Goal: Task Accomplishment & Management: Manage account settings

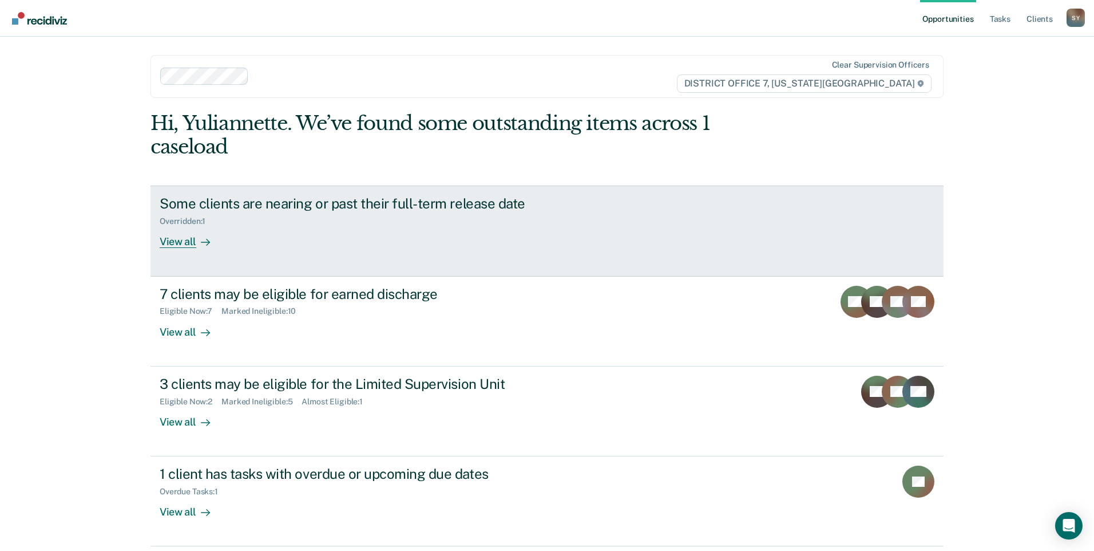
click at [195, 238] on div "View all" at bounding box center [192, 237] width 64 height 22
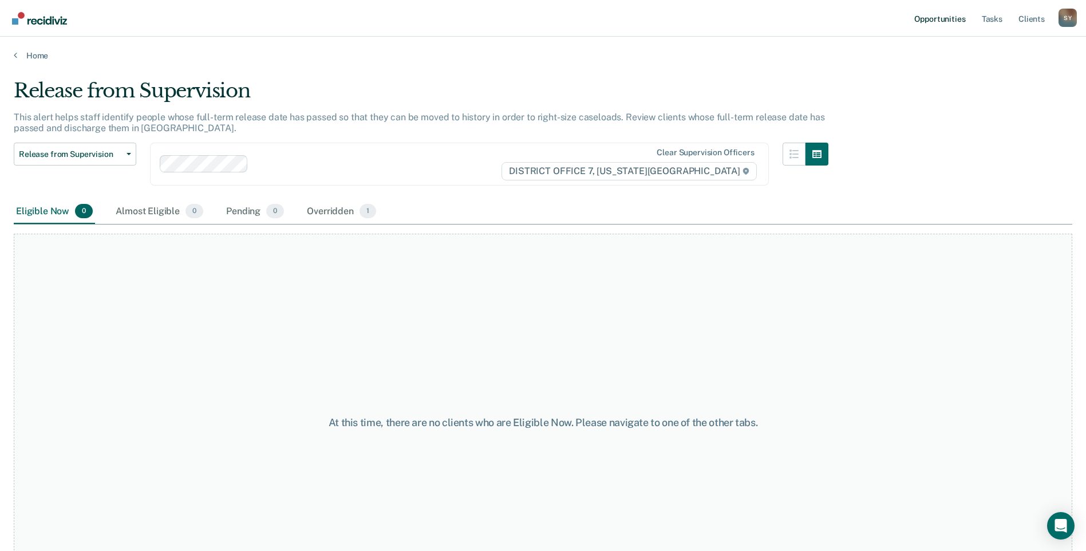
click at [935, 16] on link "Opportunities" at bounding box center [940, 18] width 56 height 37
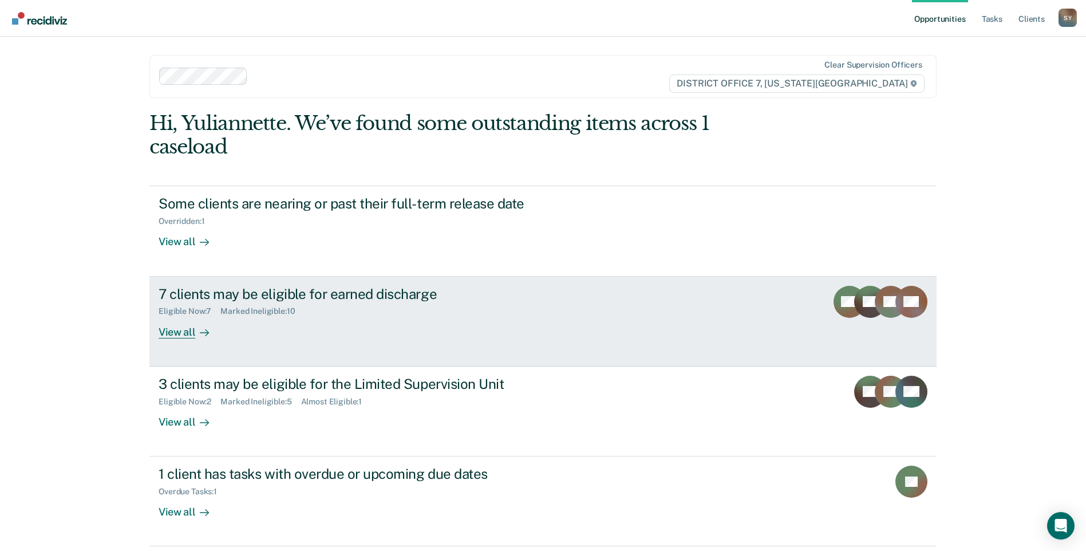
click at [195, 338] on link "7 clients may be eligible for earned discharge Eligible Now : 7 Marked Ineligib…" at bounding box center [542, 321] width 787 height 90
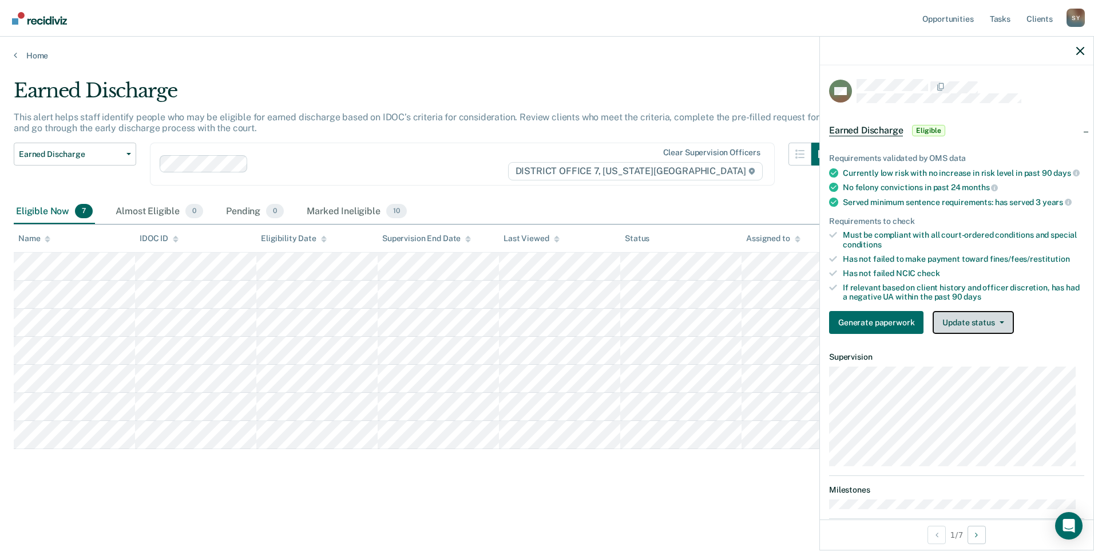
click at [961, 333] on button "Update status" at bounding box center [973, 322] width 81 height 23
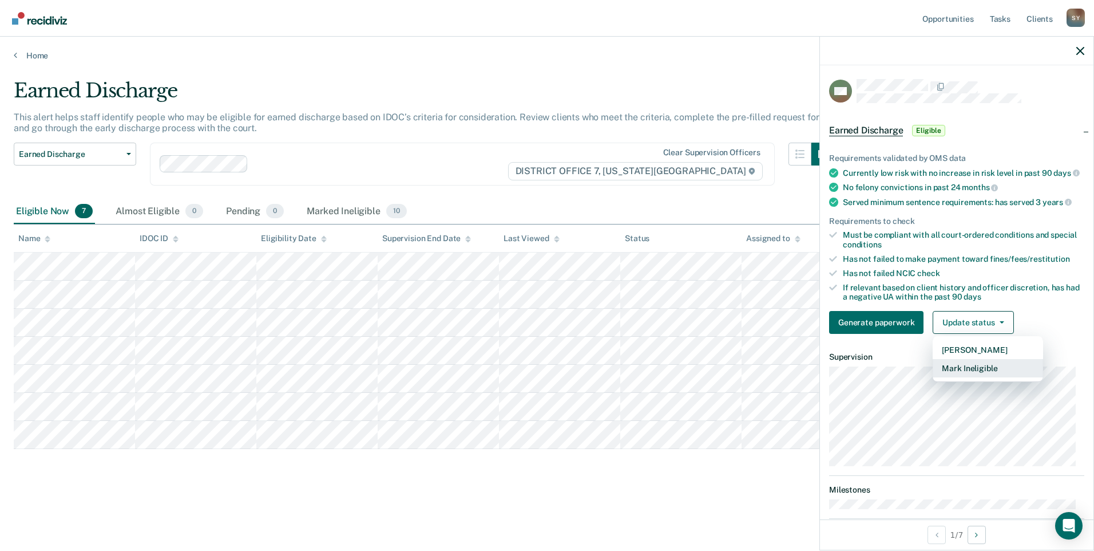
click at [962, 377] on button "Mark Ineligible" at bounding box center [988, 368] width 110 height 18
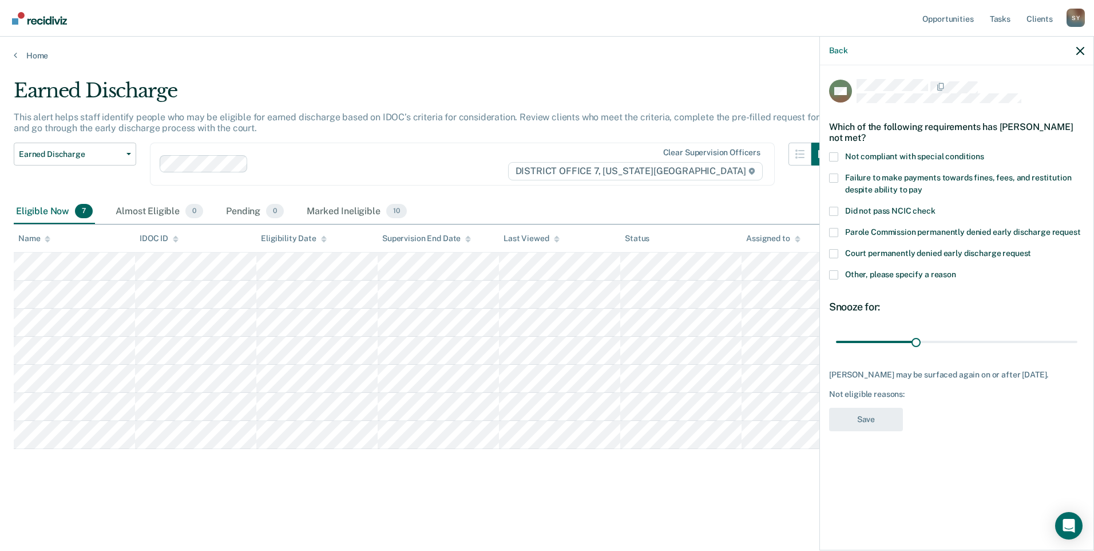
click at [835, 276] on span at bounding box center [833, 274] width 9 height 9
click at [957, 270] on input "Other, please specify a reason" at bounding box center [957, 270] width 0 height 0
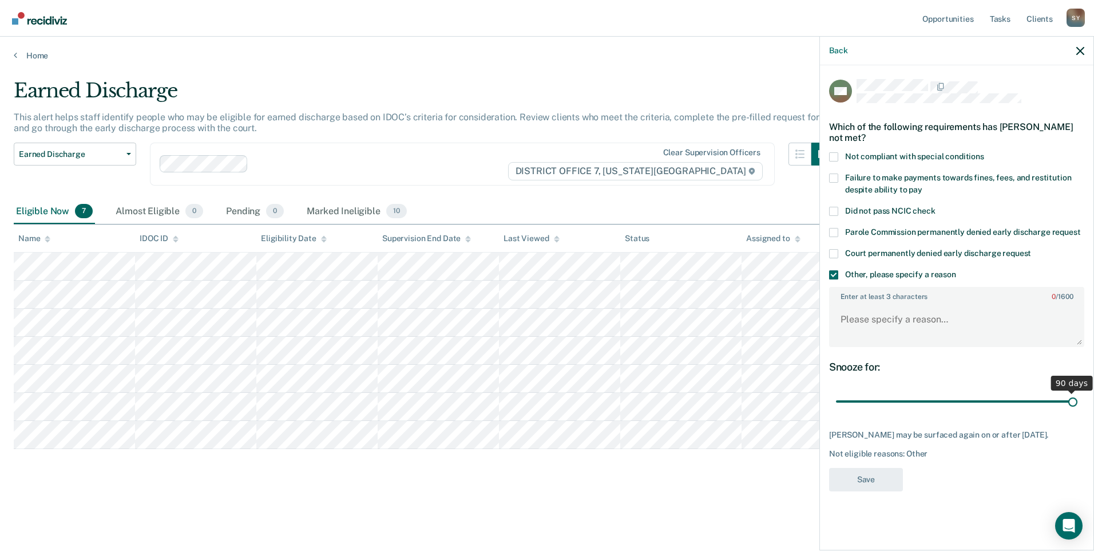
drag, startPoint x: 918, startPoint y: 403, endPoint x: 1096, endPoint y: 405, distance: 178.0
type input "90"
click at [1078, 405] on input "range" at bounding box center [957, 402] width 242 height 20
click at [930, 319] on textarea "Enter at least 3 characters 0 / 1600" at bounding box center [957, 324] width 253 height 42
type textarea "dui track"
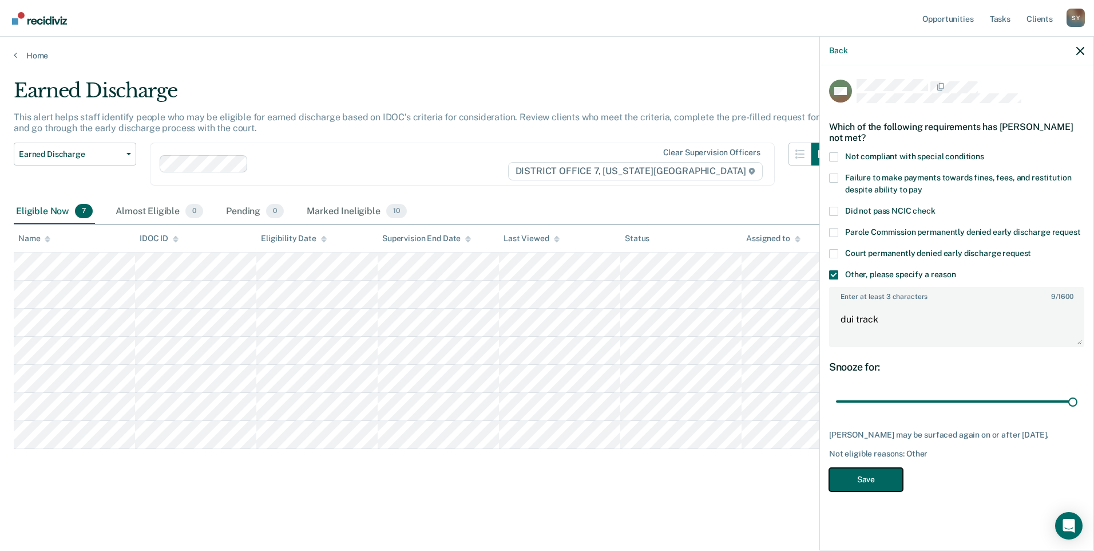
click at [894, 488] on button "Save" at bounding box center [866, 479] width 74 height 23
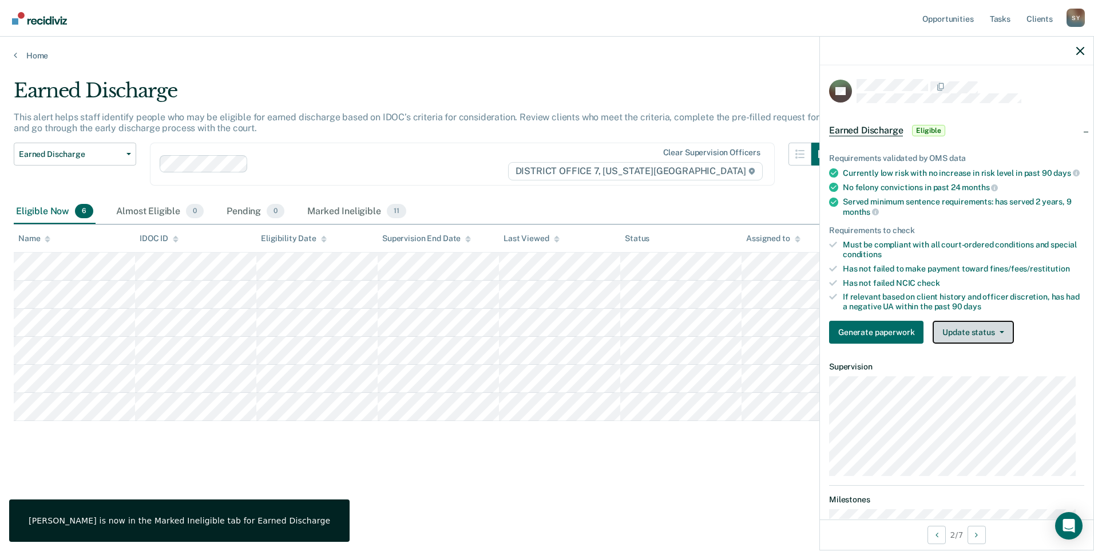
click at [984, 337] on button "Update status" at bounding box center [973, 332] width 81 height 23
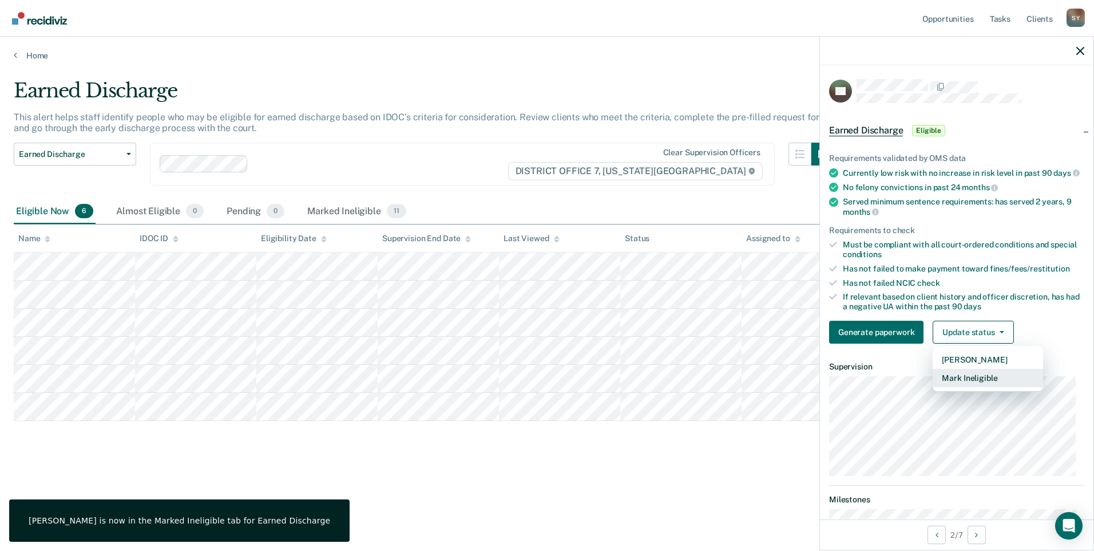
click at [981, 387] on button "Mark Ineligible" at bounding box center [988, 378] width 110 height 18
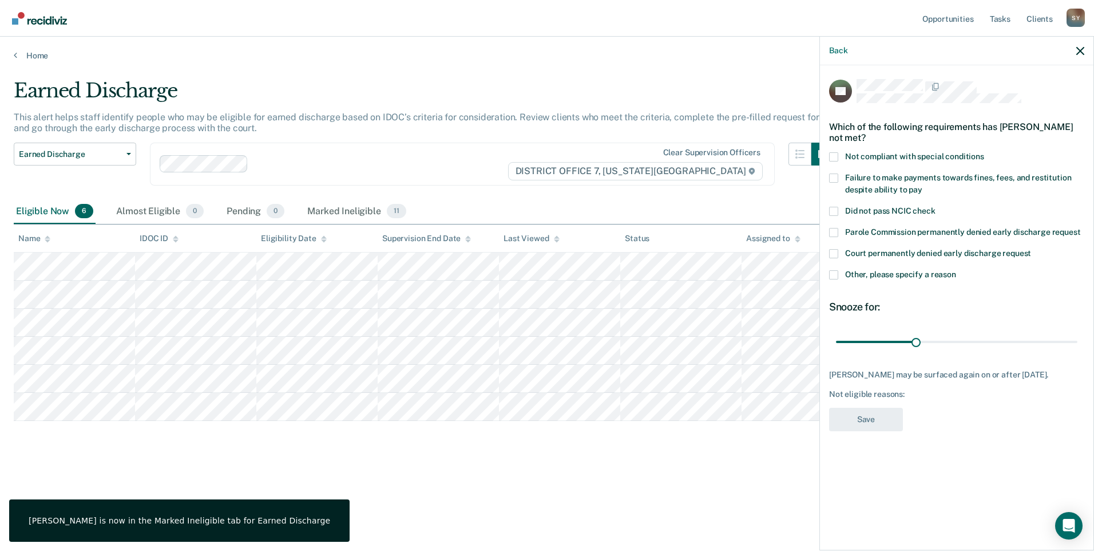
click at [831, 272] on span at bounding box center [833, 274] width 9 height 9
click at [957, 270] on input "Other, please specify a reason" at bounding box center [957, 270] width 0 height 0
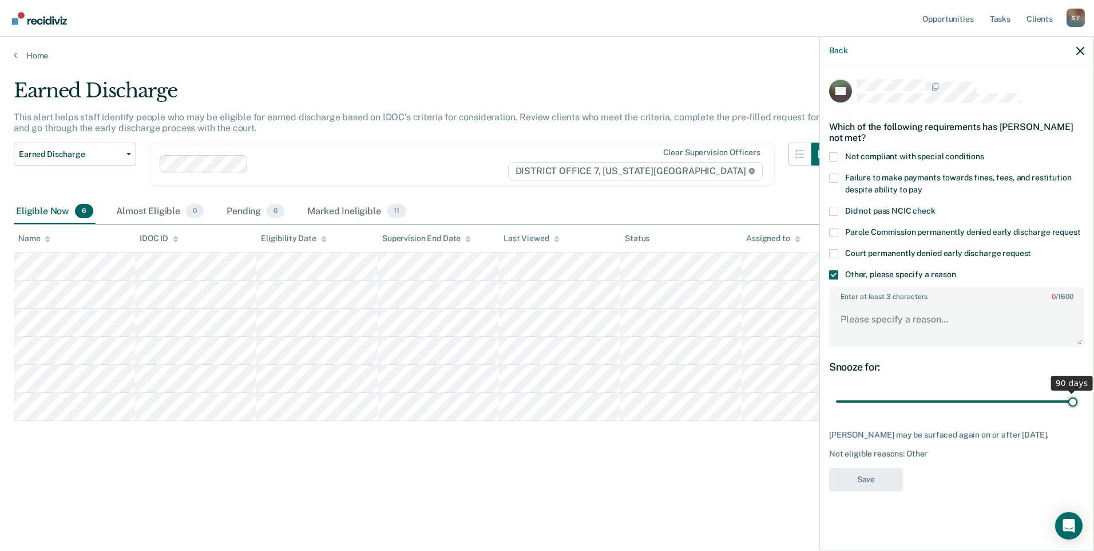
drag, startPoint x: 918, startPoint y: 401, endPoint x: 1096, endPoint y: 402, distance: 178.0
type input "90"
click at [1078, 402] on input "range" at bounding box center [957, 402] width 242 height 20
click at [869, 329] on textarea "Enter at least 3 characters 0 / 1600" at bounding box center [957, 324] width 253 height 42
type textarea "dui track"
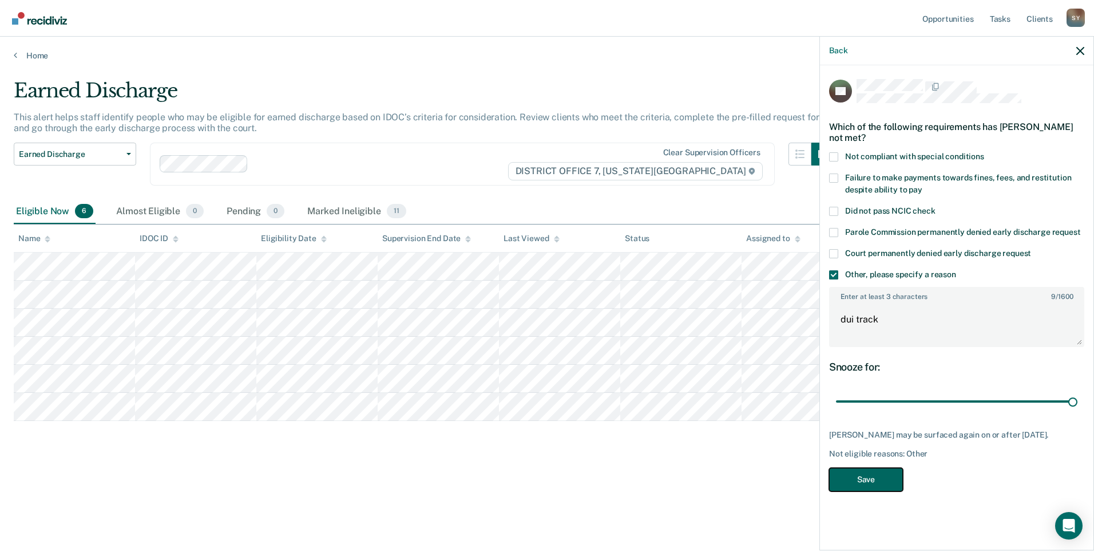
click at [870, 483] on button "Save" at bounding box center [866, 479] width 74 height 23
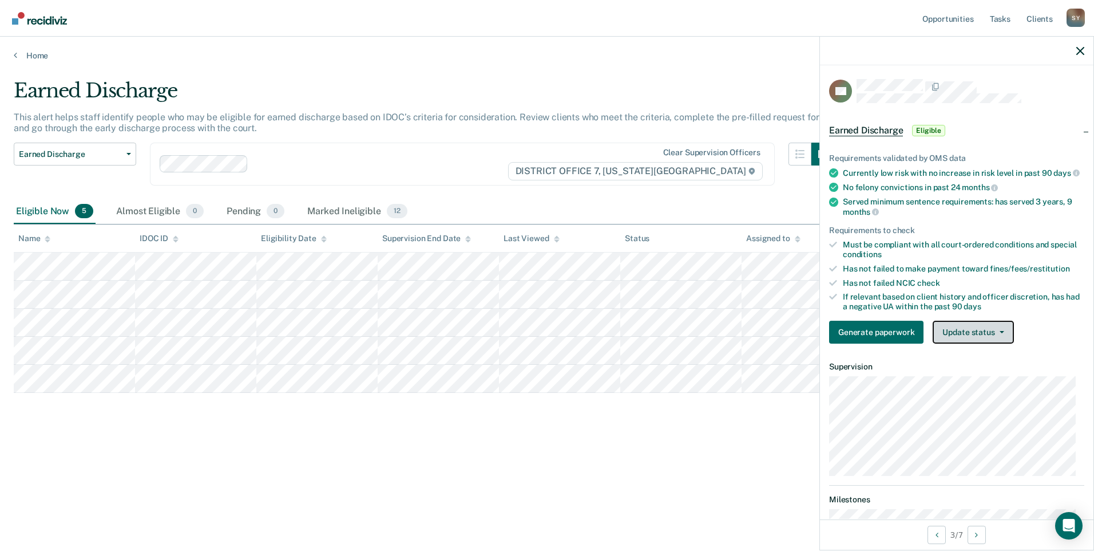
click at [966, 341] on button "Update status" at bounding box center [973, 332] width 81 height 23
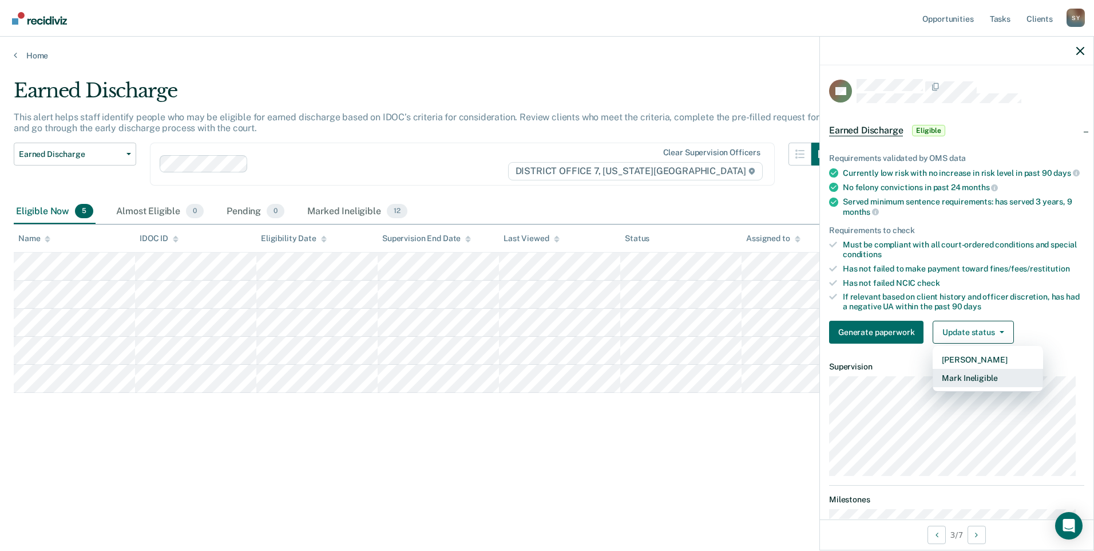
click at [954, 387] on button "Mark Ineligible" at bounding box center [988, 378] width 110 height 18
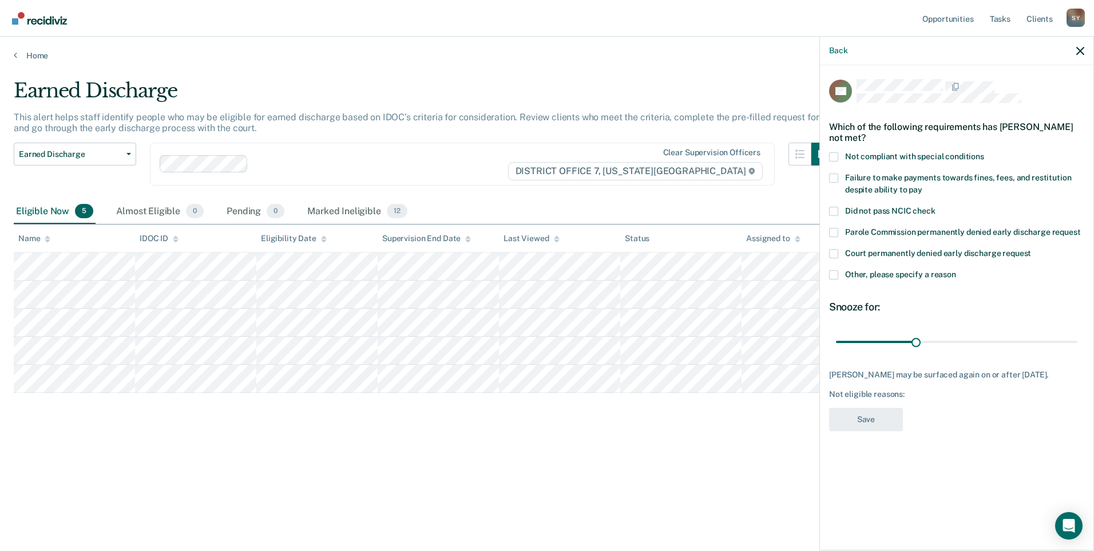
click at [829, 274] on span at bounding box center [833, 274] width 9 height 9
click at [957, 270] on input "Other, please specify a reason" at bounding box center [957, 270] width 0 height 0
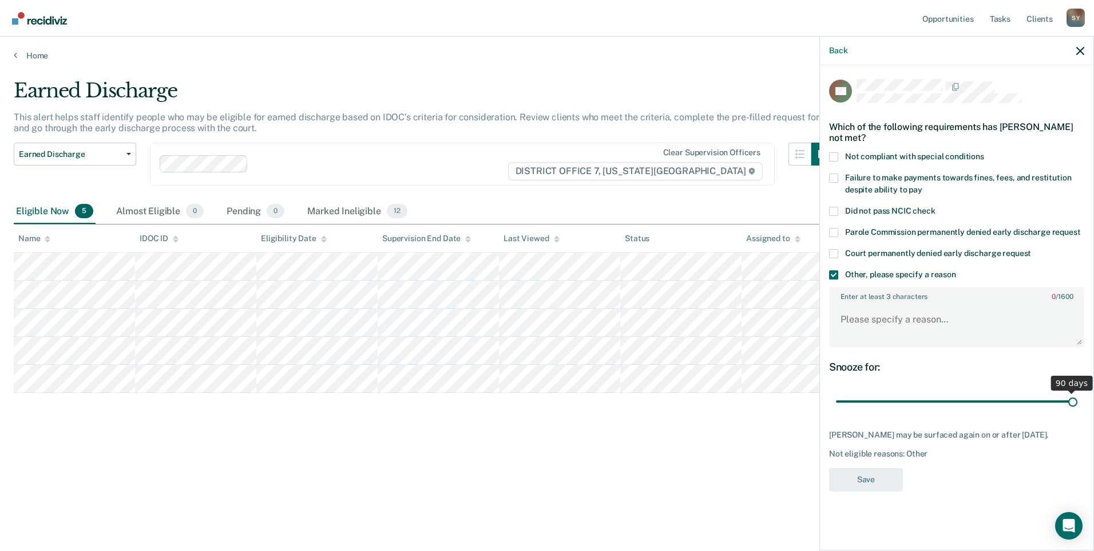
drag, startPoint x: 922, startPoint y: 398, endPoint x: 1096, endPoint y: 404, distance: 174.1
type input "90"
click at [1078, 404] on input "range" at bounding box center [957, 402] width 242 height 20
click at [920, 321] on textarea "Enter at least 3 characters 0 / 1600" at bounding box center [957, 324] width 253 height 42
type textarea "dui track"
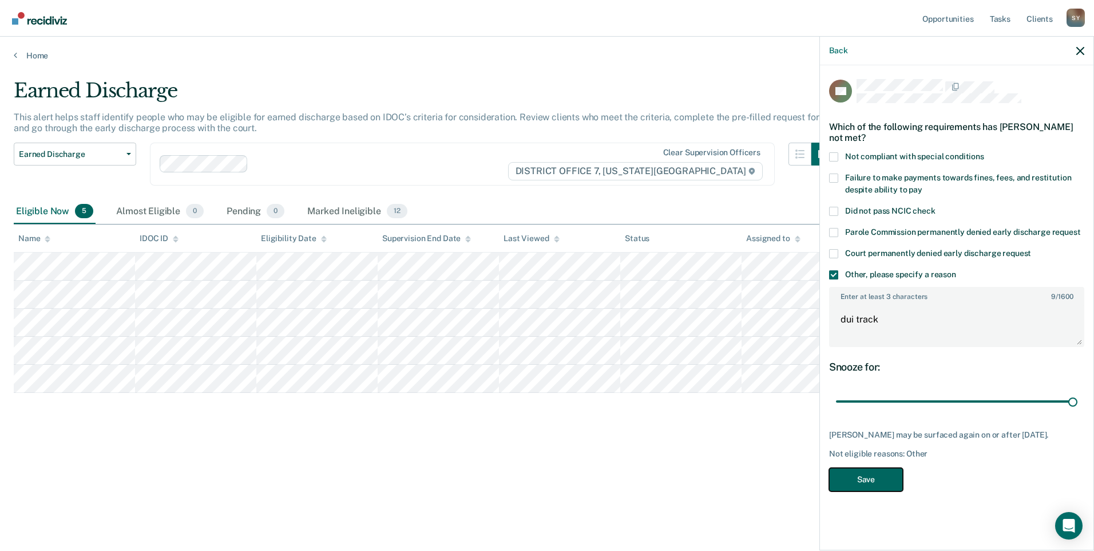
click at [844, 489] on button "Save" at bounding box center [866, 479] width 74 height 23
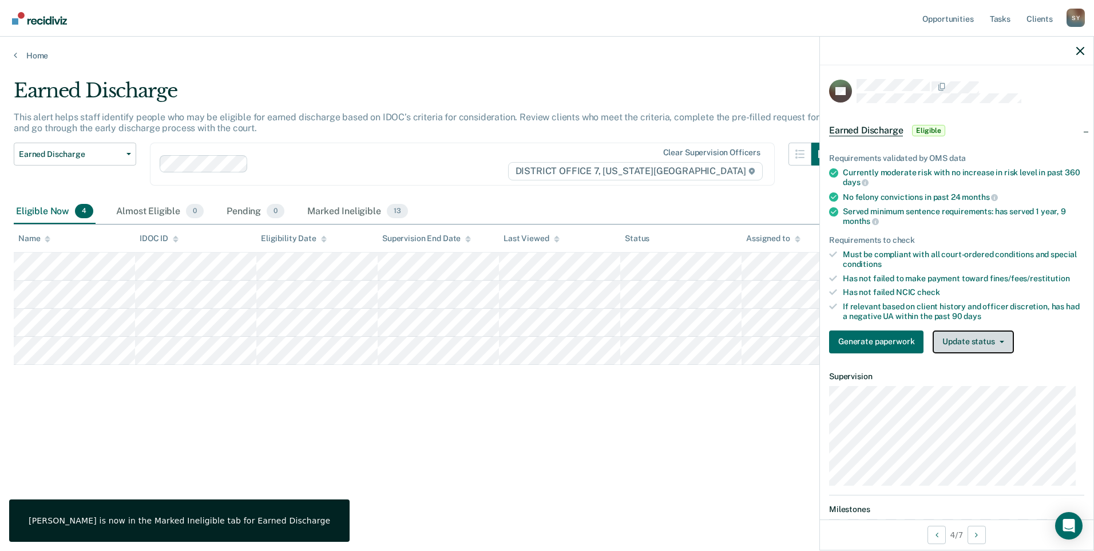
click at [981, 338] on button "Update status" at bounding box center [973, 341] width 81 height 23
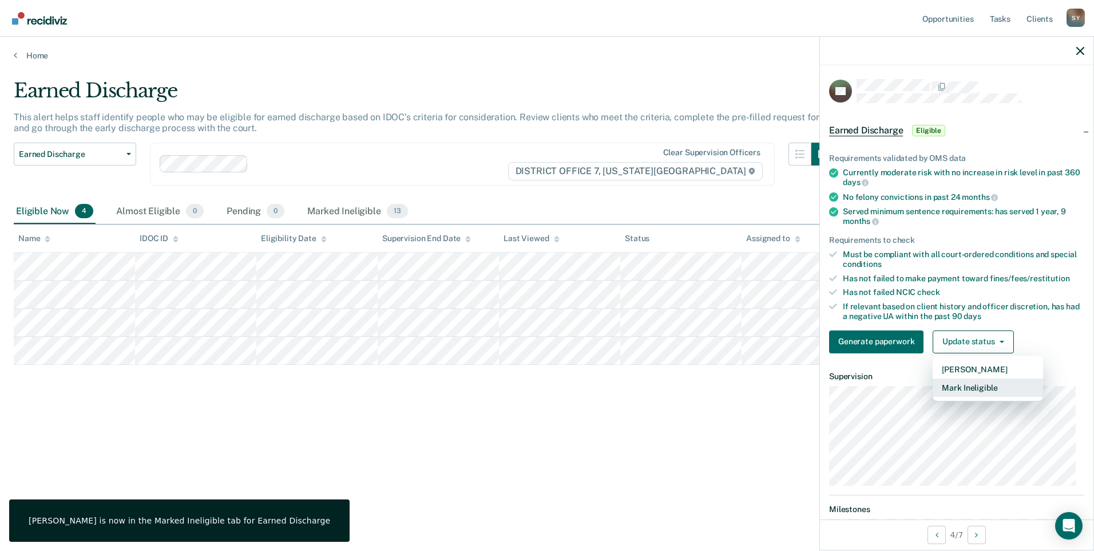
click at [967, 388] on button "Mark Ineligible" at bounding box center [988, 387] width 110 height 18
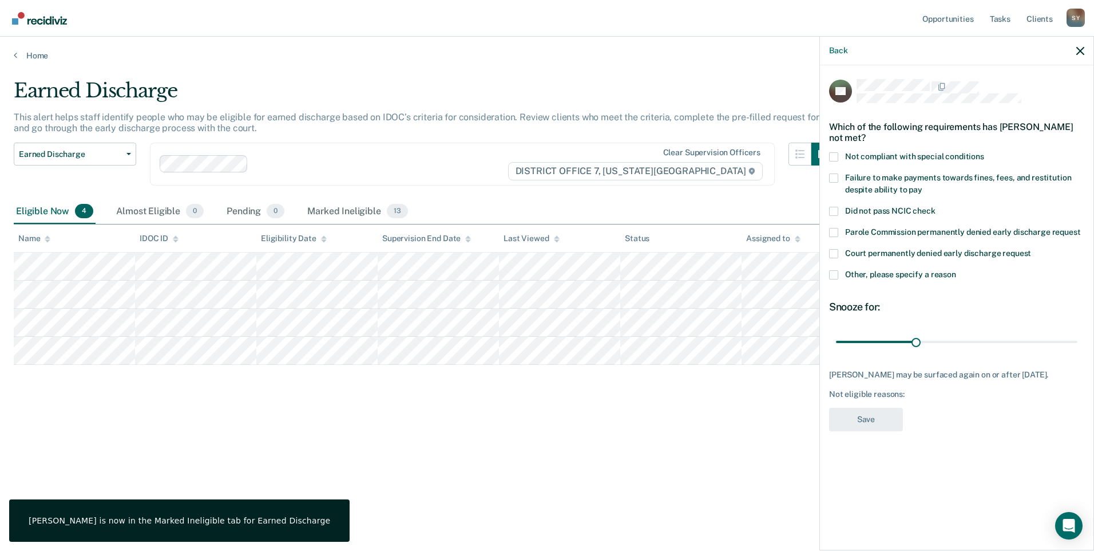
click at [831, 279] on label "Other, please specify a reason" at bounding box center [956, 276] width 255 height 12
click at [957, 270] on input "Other, please specify a reason" at bounding box center [957, 270] width 0 height 0
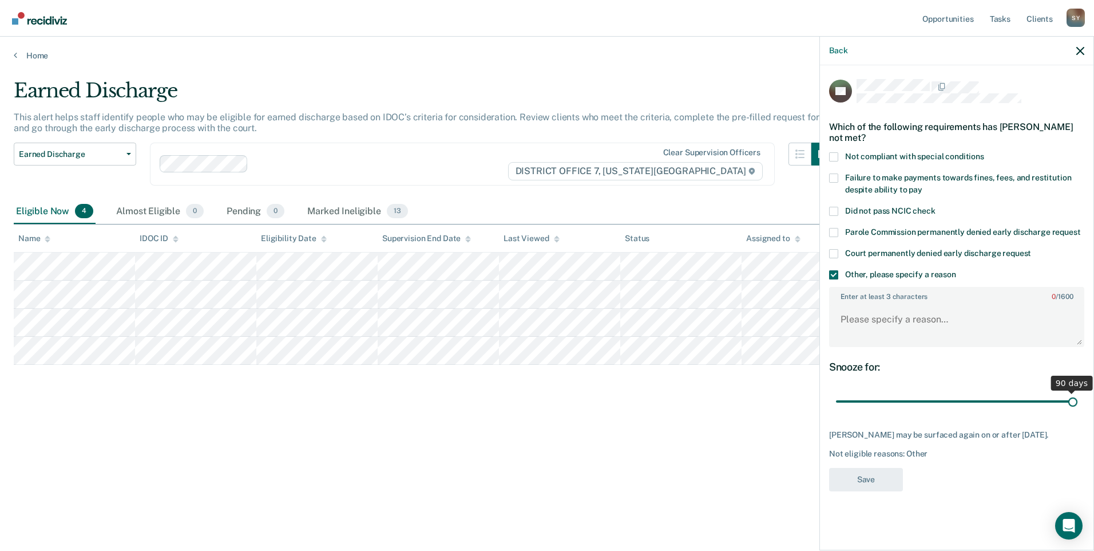
drag, startPoint x: 918, startPoint y: 400, endPoint x: 1096, endPoint y: 396, distance: 178.6
type input "90"
click at [1078, 396] on input "range" at bounding box center [957, 402] width 242 height 20
click at [921, 329] on textarea "Enter at least 3 characters 0 / 1600" at bounding box center [957, 324] width 253 height 42
type textarea "drug court"
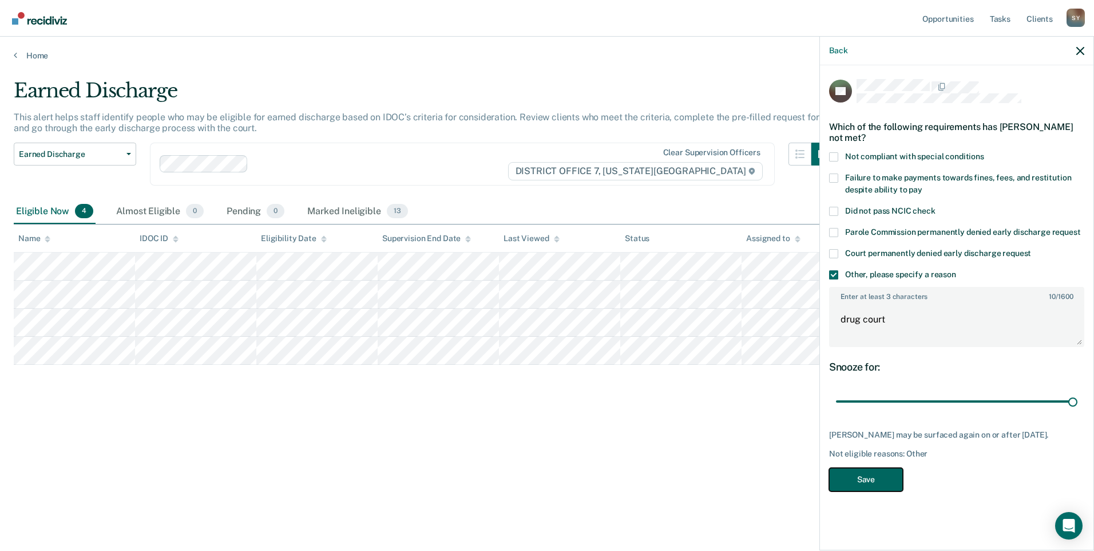
click at [879, 486] on button "Save" at bounding box center [866, 479] width 74 height 23
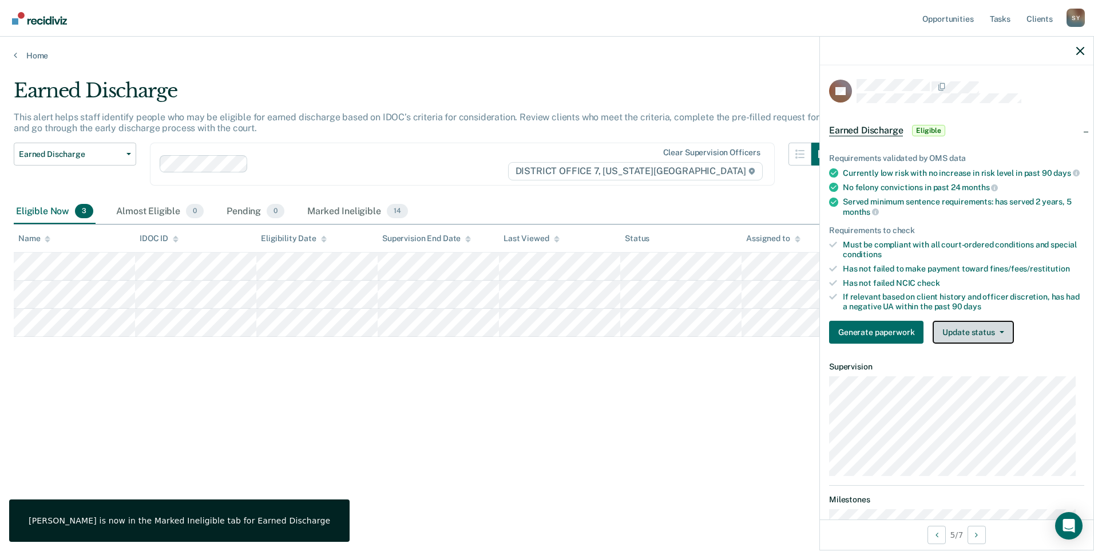
click at [962, 338] on button "Update status" at bounding box center [973, 332] width 81 height 23
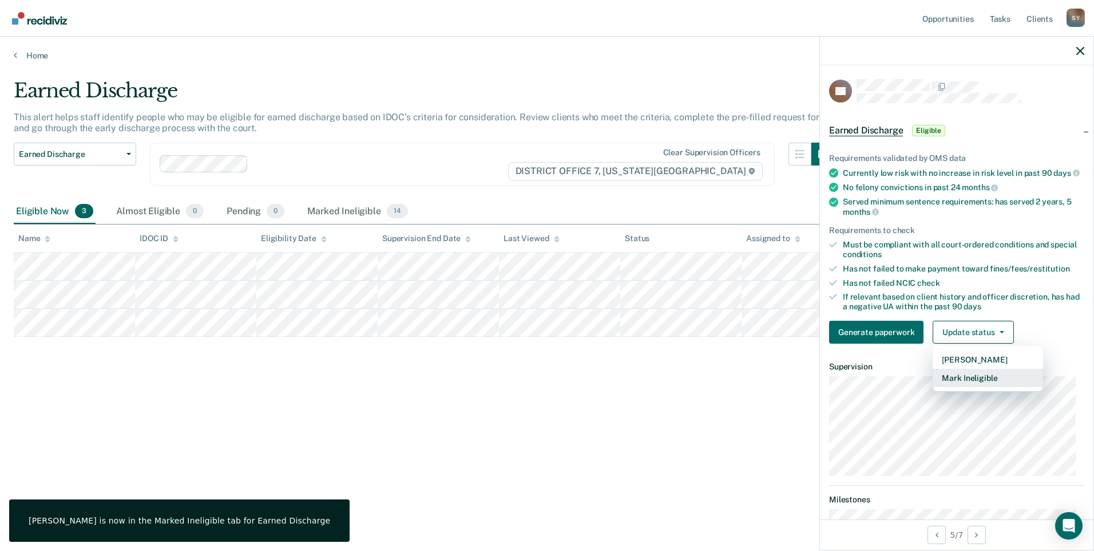
click at [963, 387] on button "Mark Ineligible" at bounding box center [988, 378] width 110 height 18
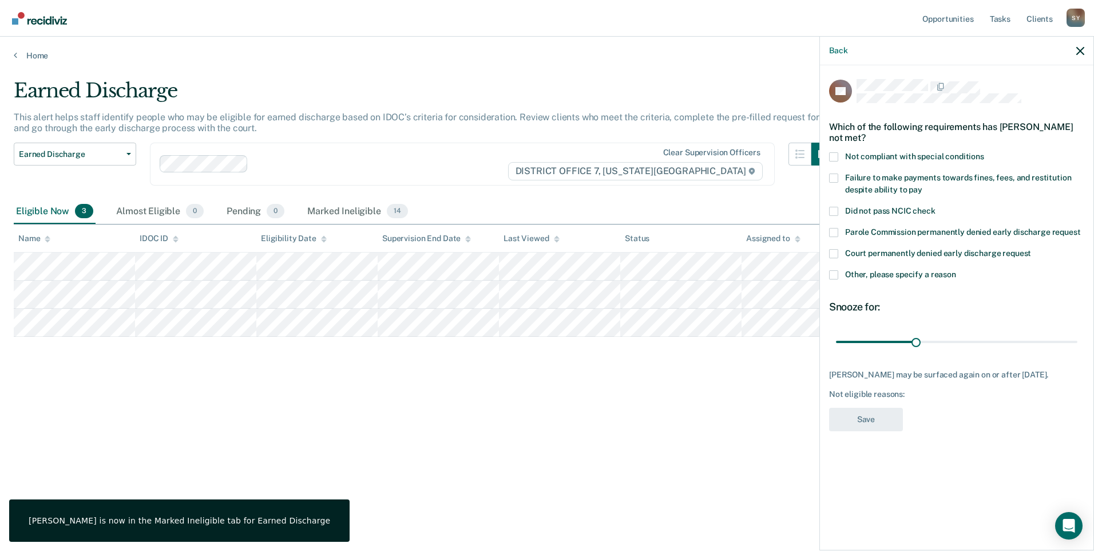
click at [834, 274] on span at bounding box center [833, 274] width 9 height 9
click at [957, 270] on input "Other, please specify a reason" at bounding box center [957, 270] width 0 height 0
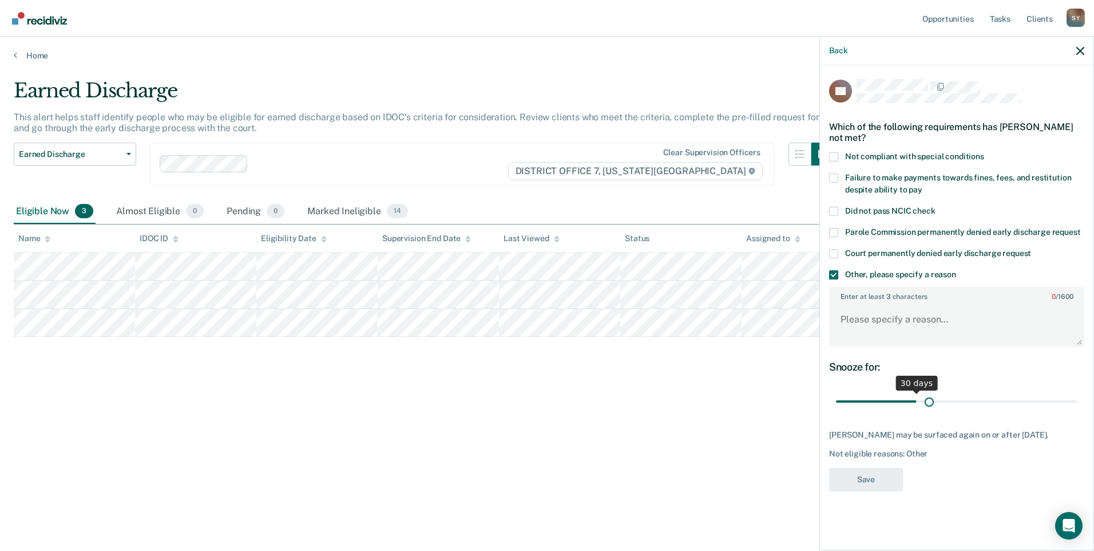
drag, startPoint x: 916, startPoint y: 406, endPoint x: 930, endPoint y: 401, distance: 15.0
click at [930, 401] on input "range" at bounding box center [957, 402] width 242 height 20
drag, startPoint x: 930, startPoint y: 401, endPoint x: 1096, endPoint y: 401, distance: 166.0
type input "90"
click at [1078, 401] on input "range" at bounding box center [957, 402] width 242 height 20
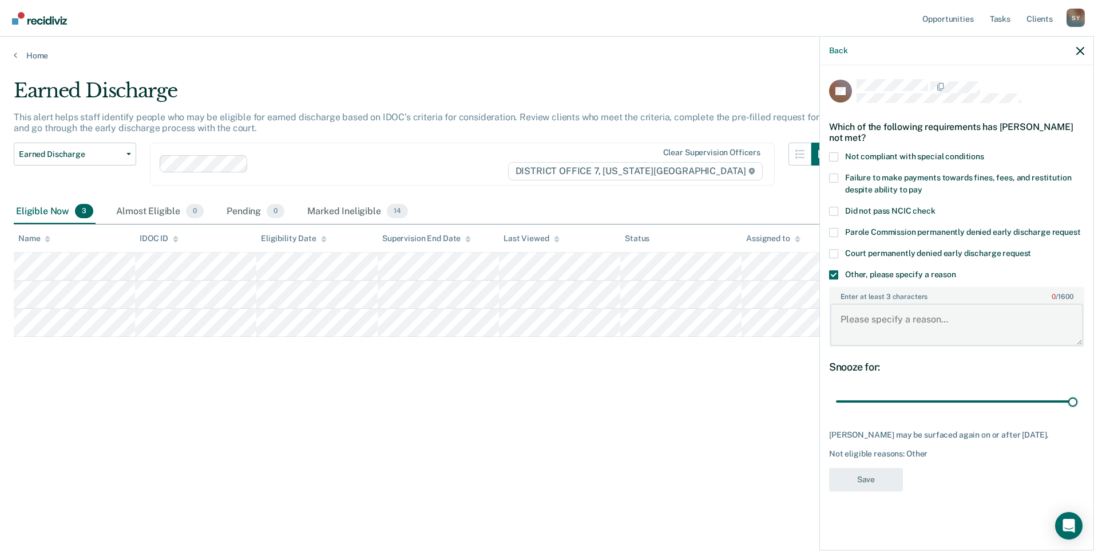
click at [872, 321] on textarea "Enter at least 3 characters 0 / 1600" at bounding box center [957, 324] width 253 height 42
type textarea "d"
type textarea "dui track"
click at [878, 487] on button "Save" at bounding box center [866, 479] width 74 height 23
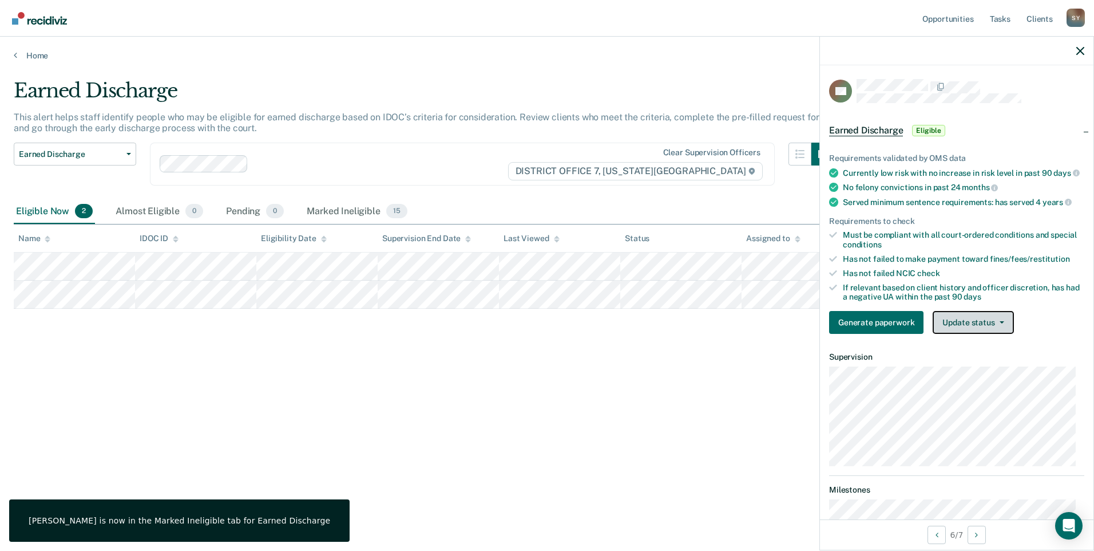
click at [972, 334] on button "Update status" at bounding box center [973, 322] width 81 height 23
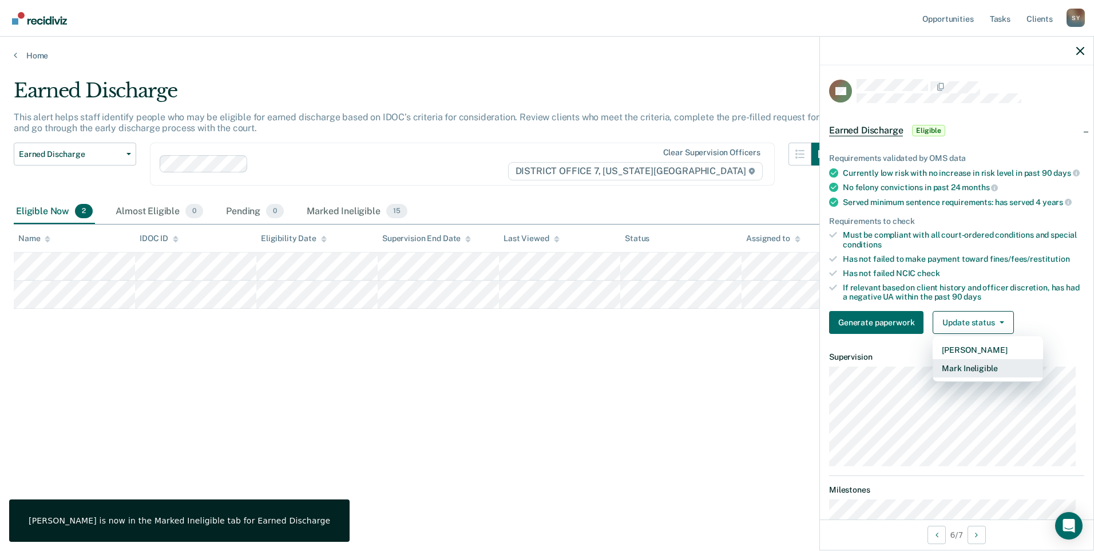
click at [960, 374] on button "Mark Ineligible" at bounding box center [988, 368] width 110 height 18
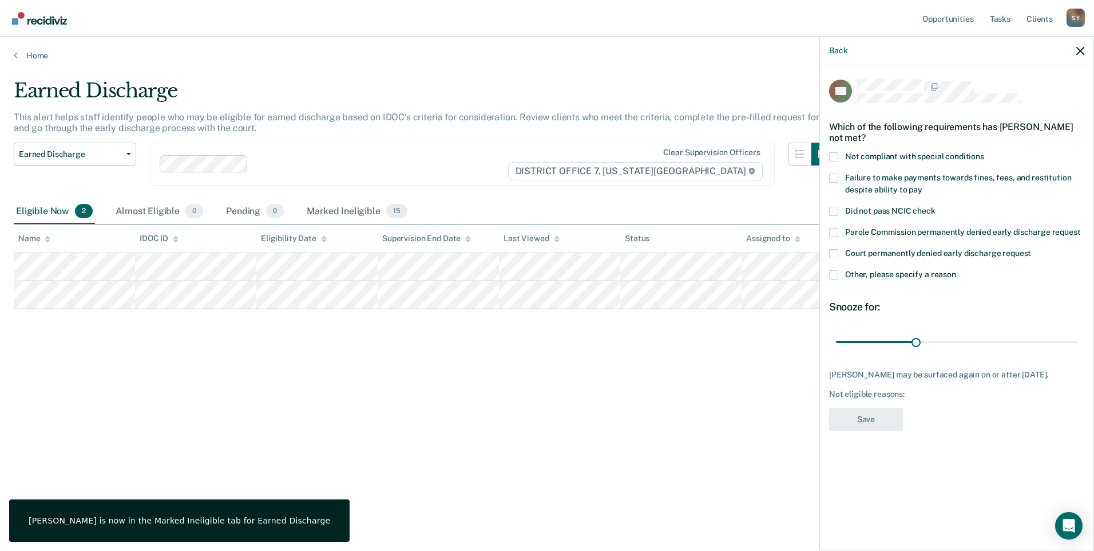
click at [833, 270] on span at bounding box center [833, 274] width 9 height 9
click at [957, 270] on input "Other, please specify a reason" at bounding box center [957, 270] width 0 height 0
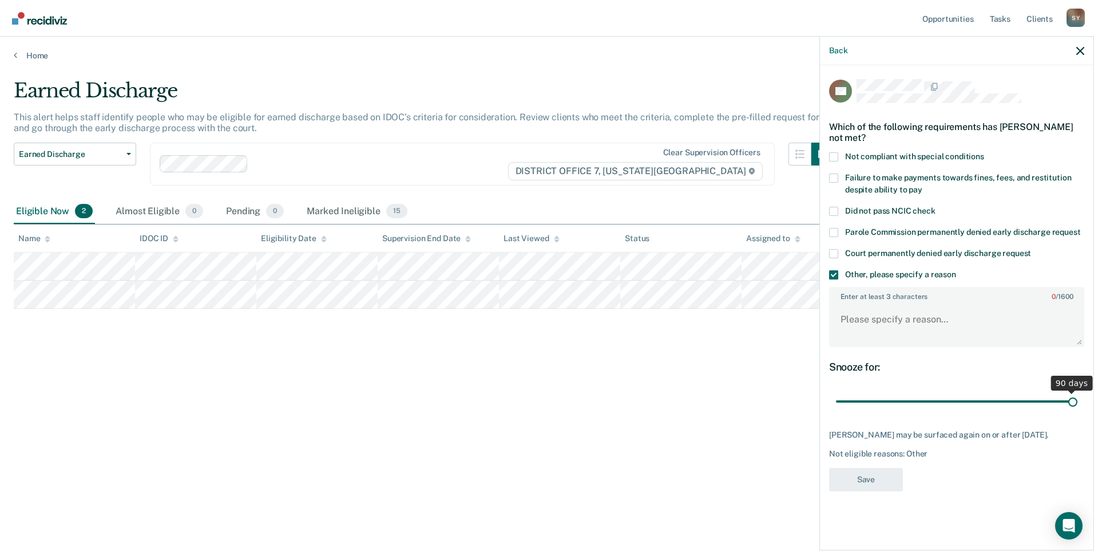
drag, startPoint x: 914, startPoint y: 402, endPoint x: 1096, endPoint y: 403, distance: 182.0
type input "90"
click at [1078, 403] on input "range" at bounding box center [957, 402] width 242 height 20
click at [895, 322] on textarea "Enter at least 3 characters 0 / 1600" at bounding box center [957, 324] width 253 height 42
type textarea "dui track"
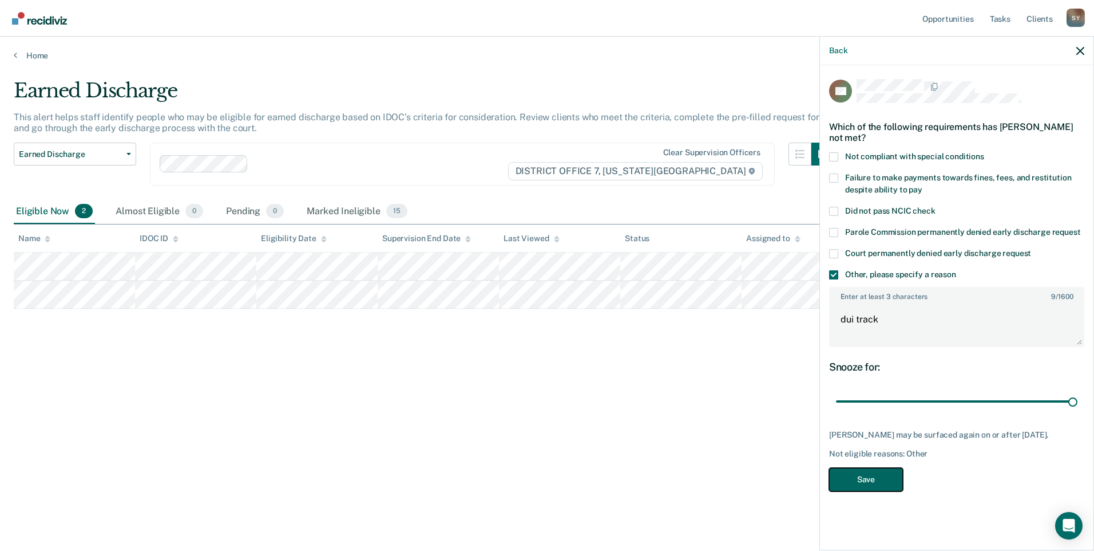
click at [878, 479] on button "Save" at bounding box center [866, 479] width 74 height 23
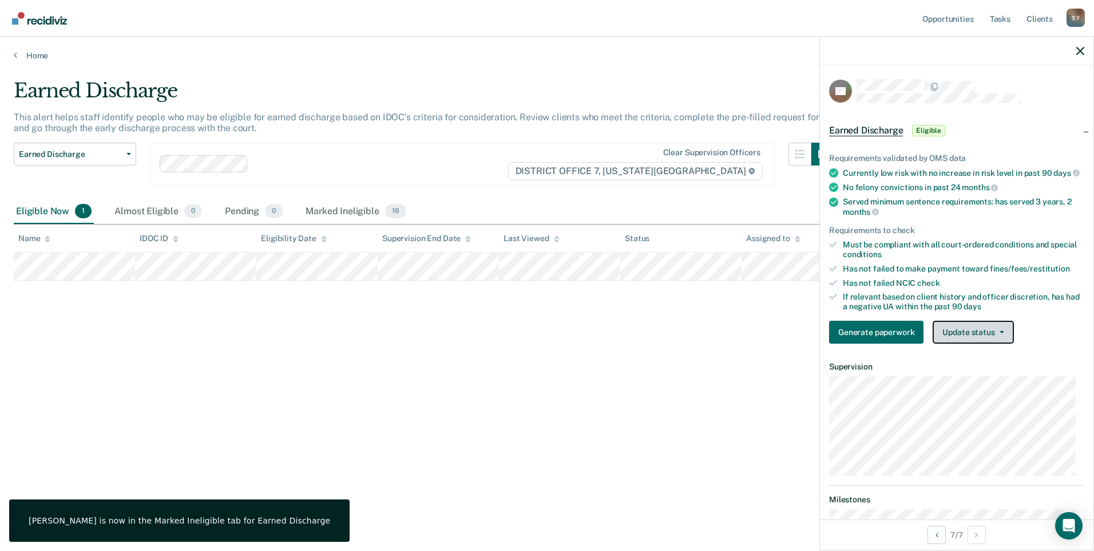
click at [958, 343] on button "Update status" at bounding box center [973, 332] width 81 height 23
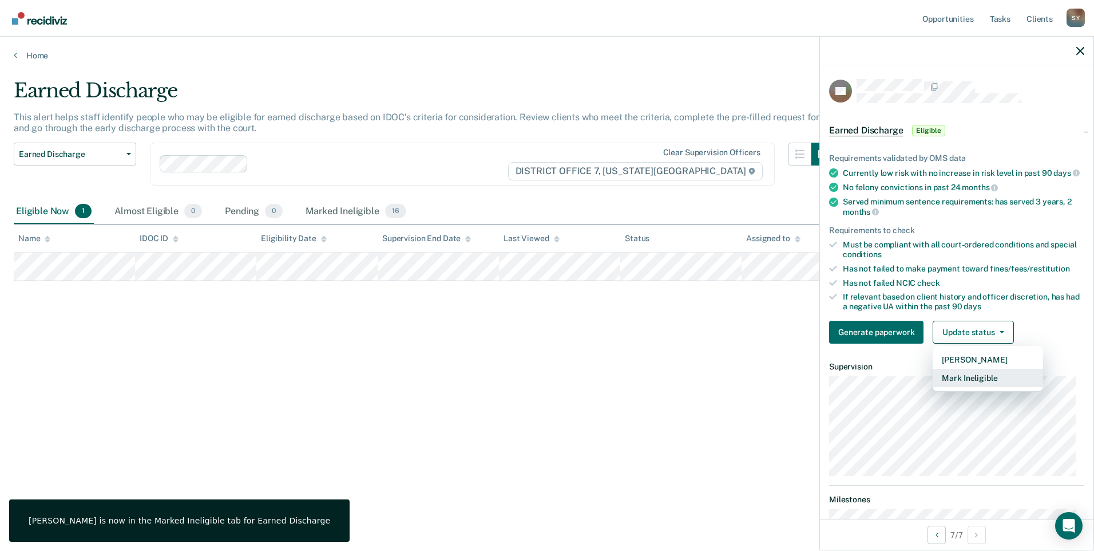
click at [953, 384] on button "Mark Ineligible" at bounding box center [988, 378] width 110 height 18
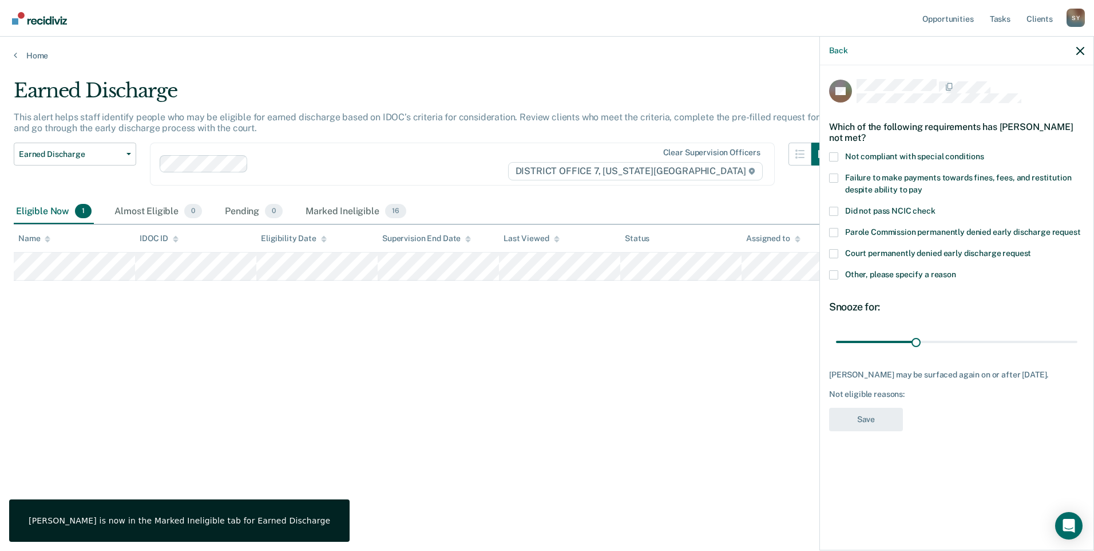
click at [831, 275] on span at bounding box center [833, 274] width 9 height 9
click at [957, 270] on input "Other, please specify a reason" at bounding box center [957, 270] width 0 height 0
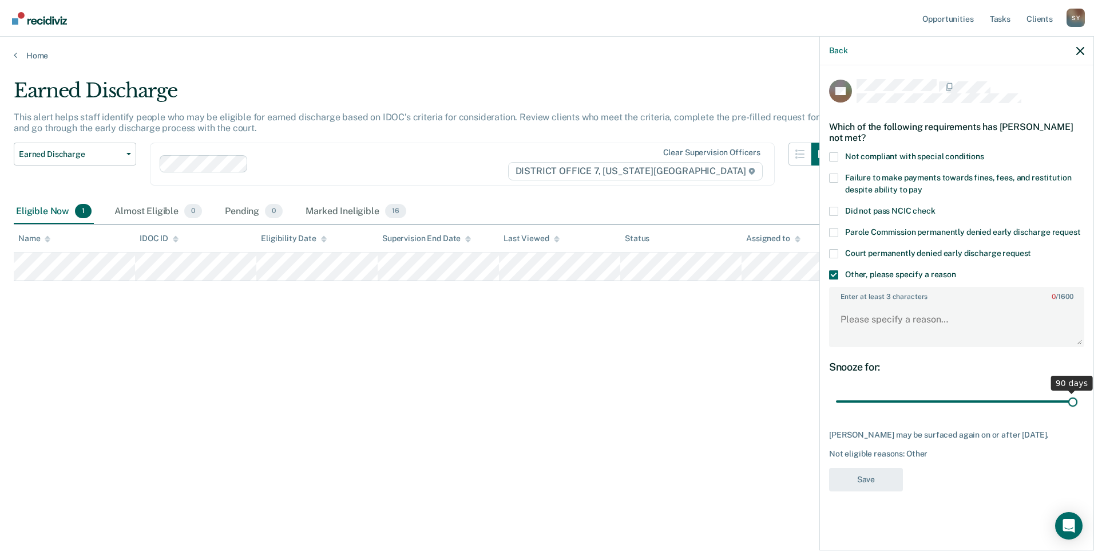
drag, startPoint x: 924, startPoint y: 400, endPoint x: 1096, endPoint y: 400, distance: 172.3
type input "90"
click at [1078, 400] on input "range" at bounding box center [957, 402] width 242 height 20
click at [940, 320] on textarea "Enter at least 3 characters 0 / 1600" at bounding box center [957, 324] width 253 height 42
type textarea "drug court"
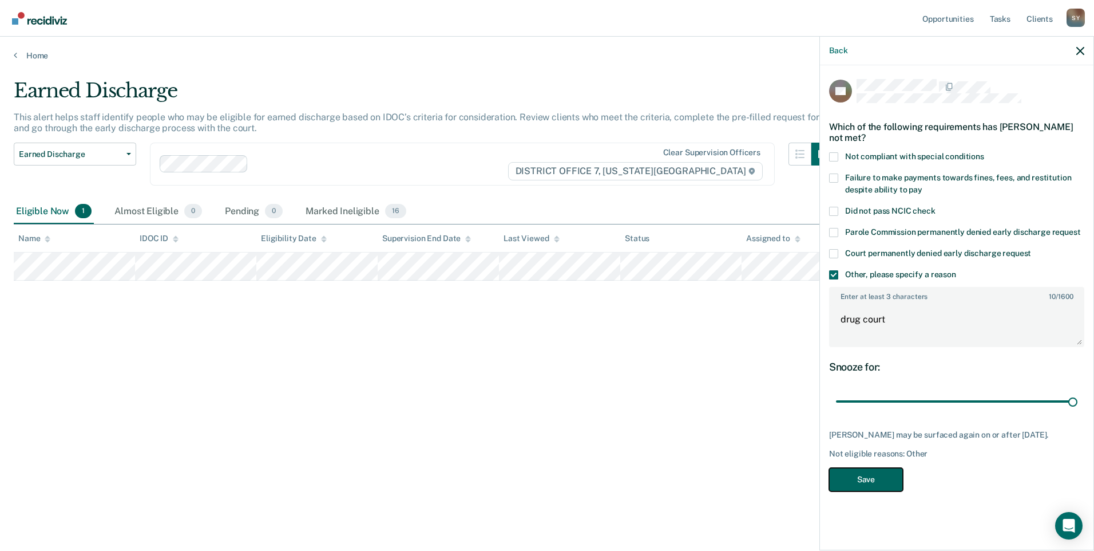
click at [867, 491] on button "Save" at bounding box center [866, 479] width 74 height 23
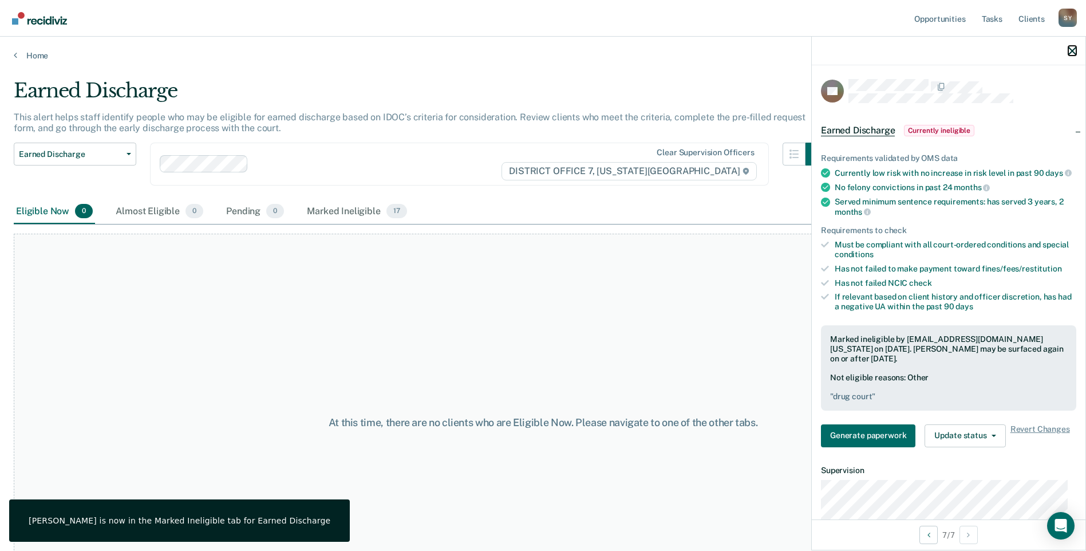
click at [1074, 48] on icon "button" at bounding box center [1072, 51] width 8 height 8
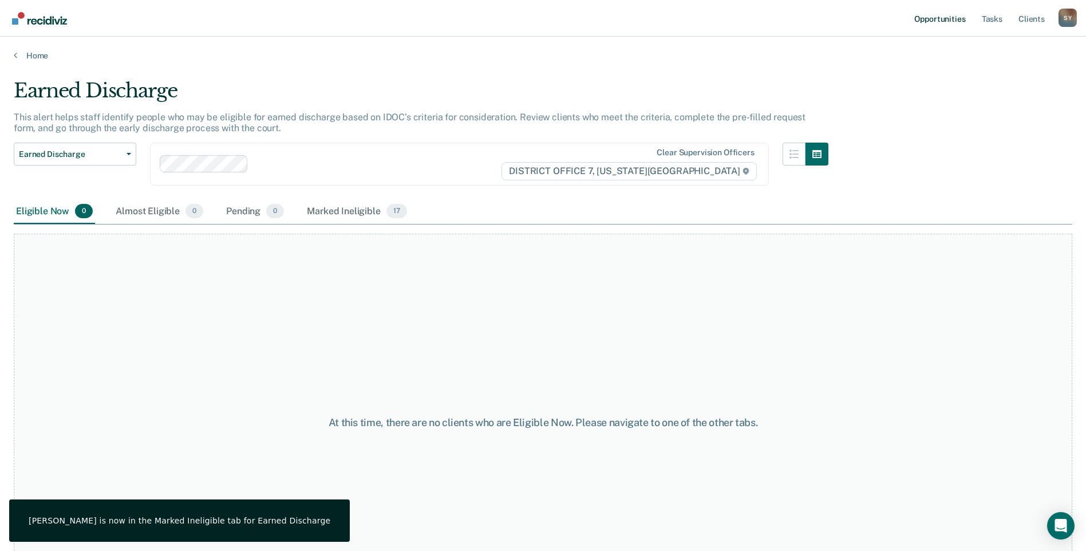
click at [960, 20] on link "Opportunities" at bounding box center [940, 18] width 56 height 37
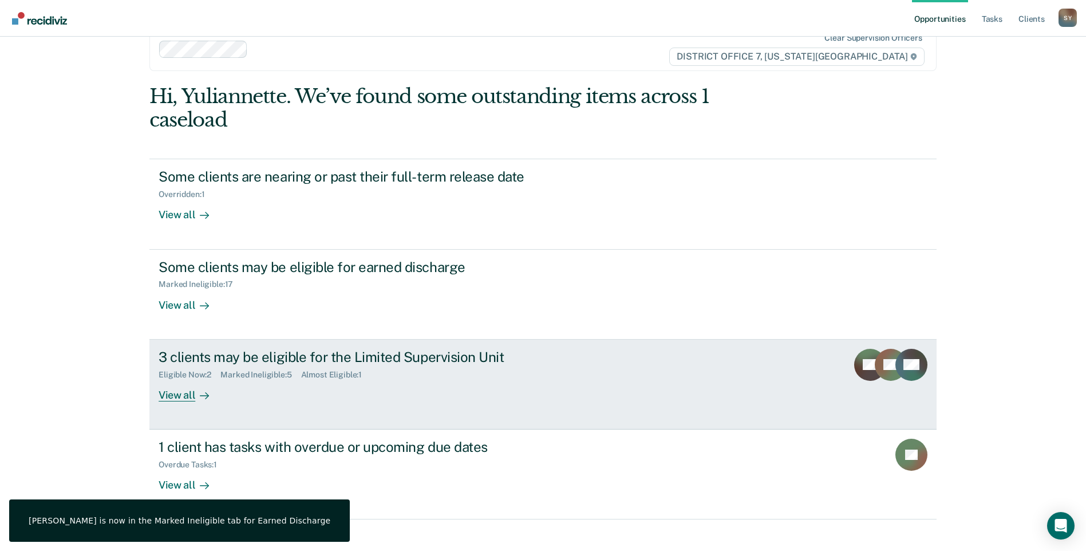
scroll to position [41, 0]
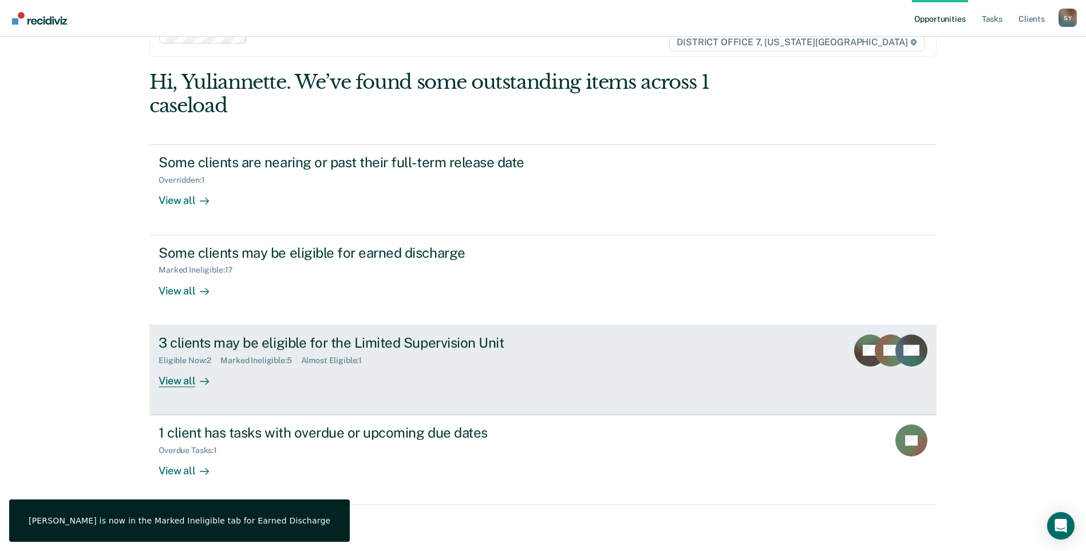
click at [197, 374] on div at bounding box center [202, 380] width 14 height 13
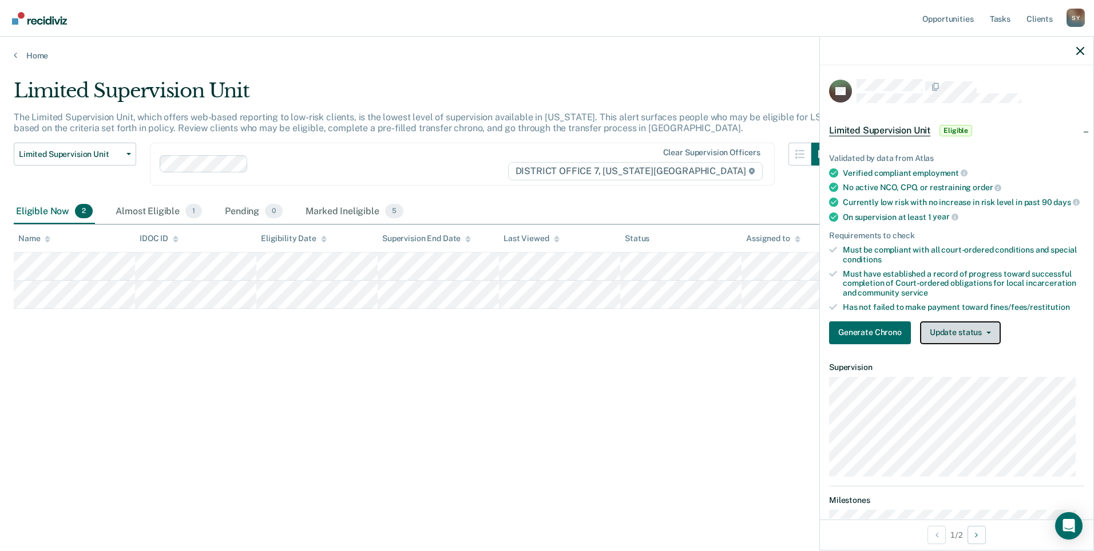
click at [941, 341] on button "Update status" at bounding box center [960, 332] width 81 height 23
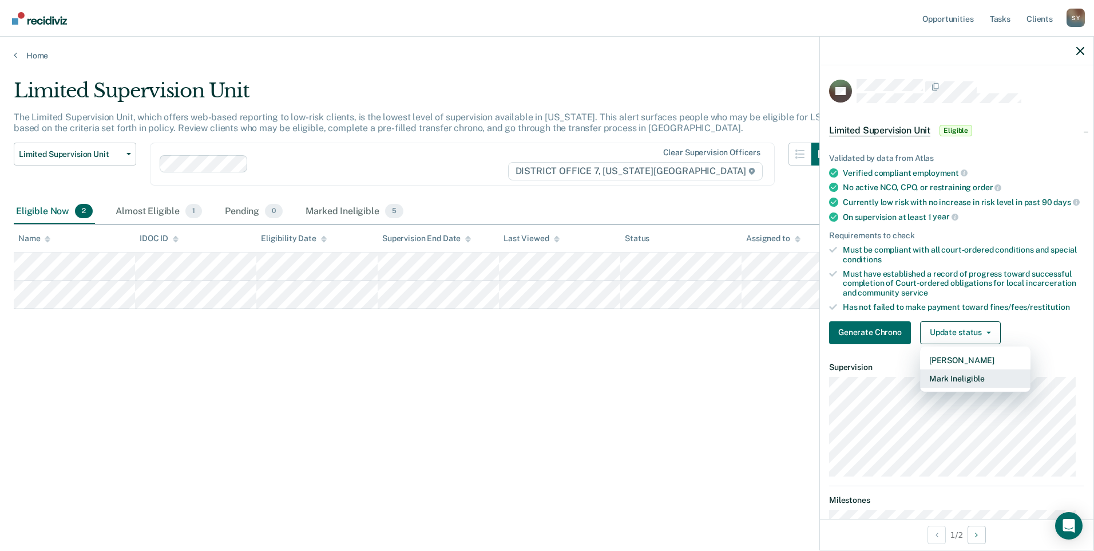
click at [947, 388] on button "Mark Ineligible" at bounding box center [975, 378] width 110 height 18
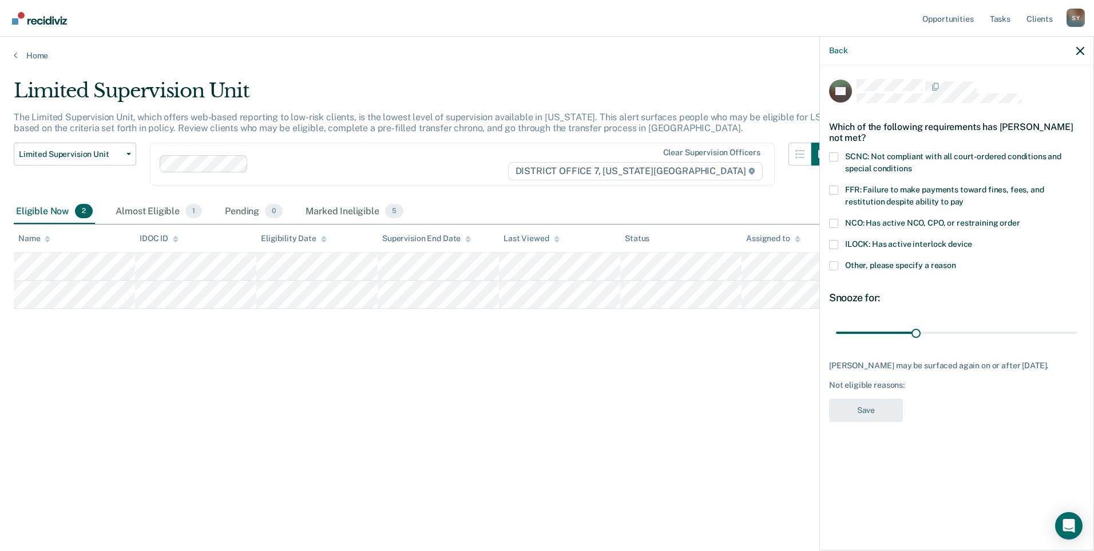
click at [837, 266] on span at bounding box center [833, 265] width 9 height 9
click at [957, 261] on input "Other, please specify a reason" at bounding box center [957, 261] width 0 height 0
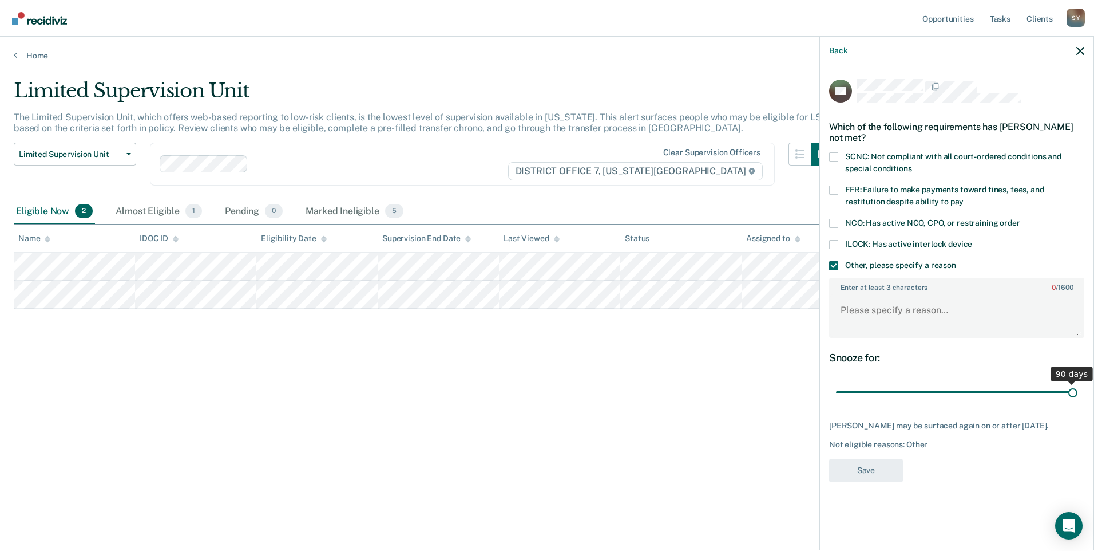
drag, startPoint x: 919, startPoint y: 389, endPoint x: 1096, endPoint y: 388, distance: 177.5
type input "90"
click at [1078, 388] on input "range" at bounding box center [957, 392] width 242 height 20
click at [941, 311] on textarea "Enter at least 3 characters 0 / 1600" at bounding box center [957, 315] width 253 height 42
type textarea "dui track"
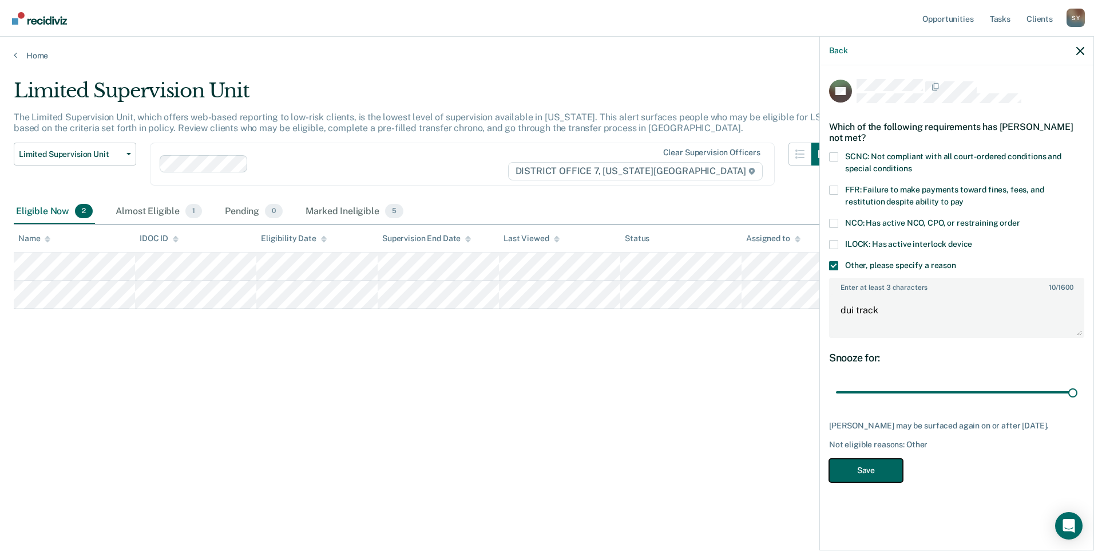
click at [876, 472] on button "Save" at bounding box center [866, 470] width 74 height 23
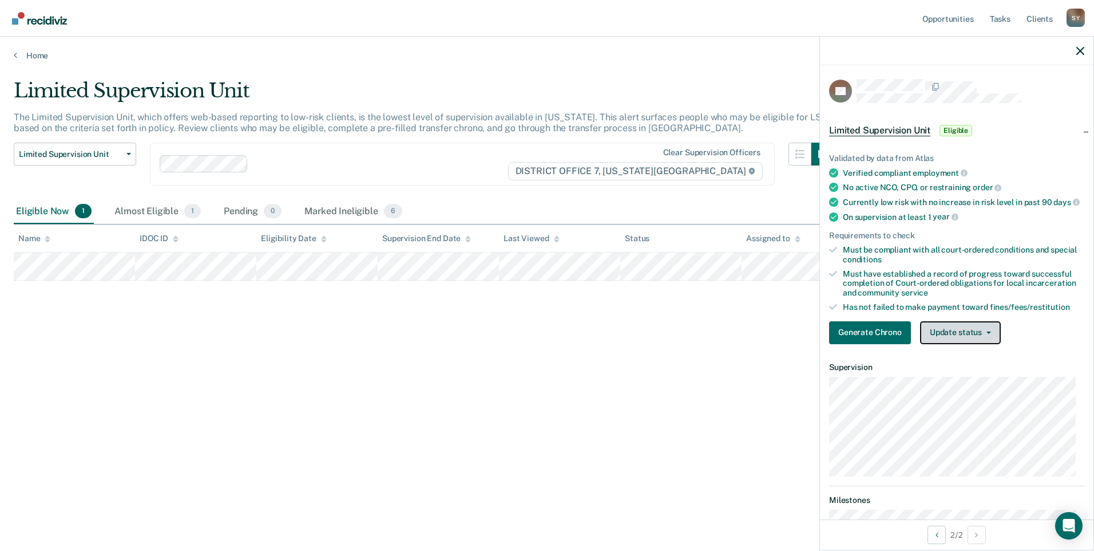
click at [959, 338] on button "Update status" at bounding box center [960, 332] width 81 height 23
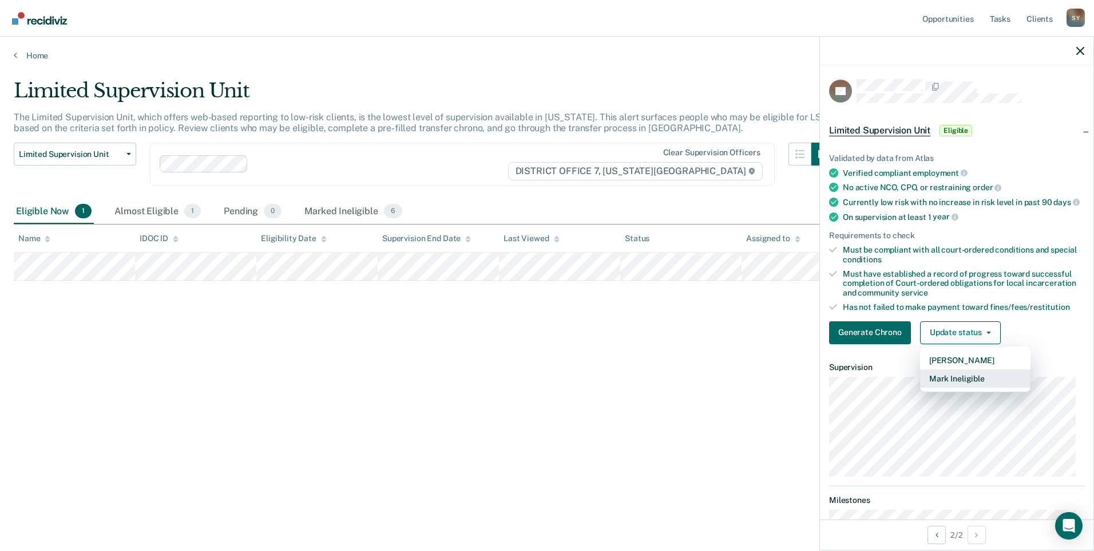
click at [958, 385] on button "Mark Ineligible" at bounding box center [975, 378] width 110 height 18
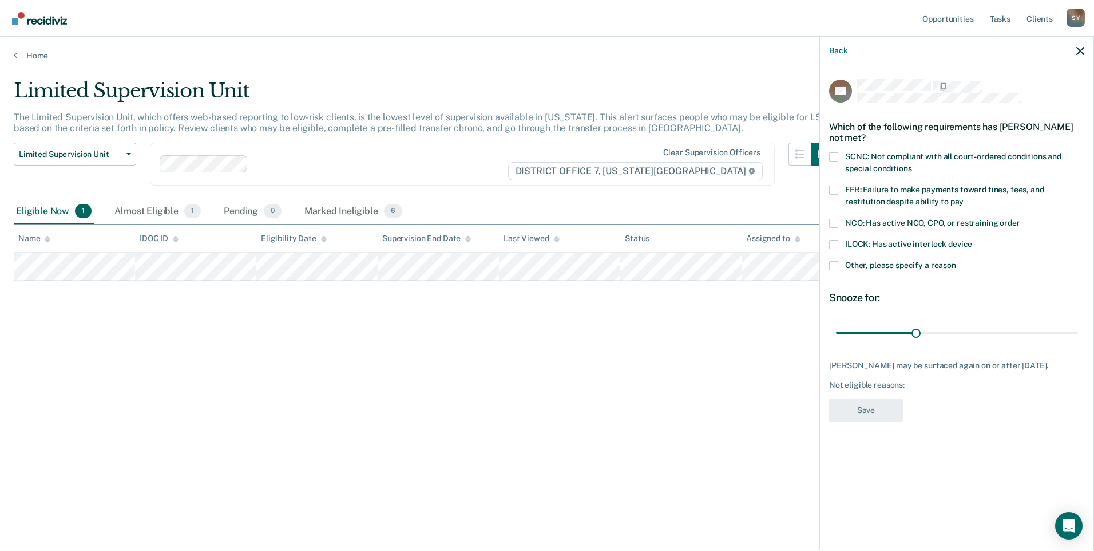
click at [831, 255] on div "ILOCK: Has active interlock device" at bounding box center [956, 250] width 255 height 21
click at [833, 265] on span at bounding box center [833, 265] width 9 height 9
click at [957, 261] on input "Other, please specify a reason" at bounding box center [957, 261] width 0 height 0
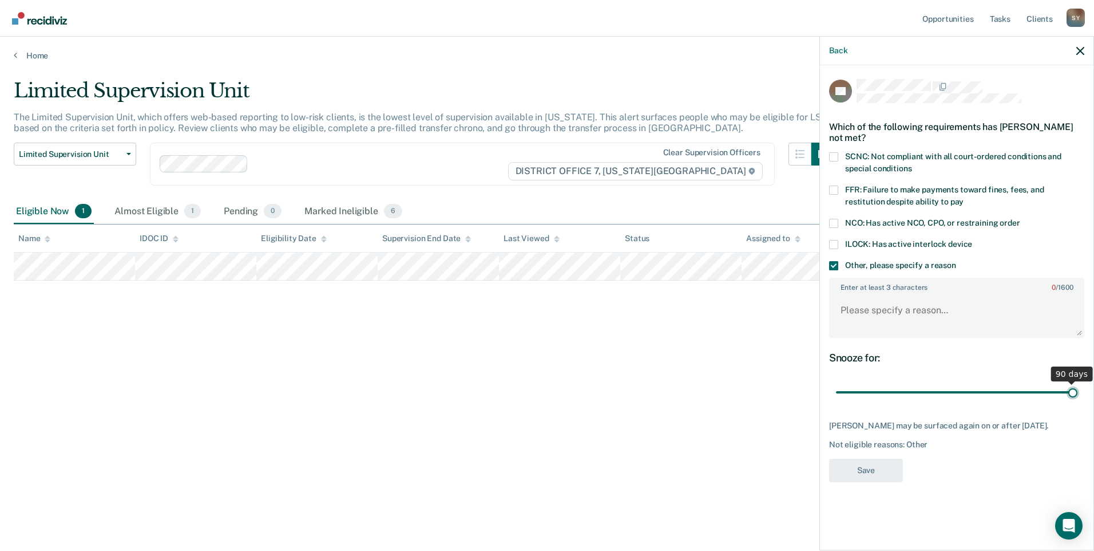
drag, startPoint x: 918, startPoint y: 390, endPoint x: 1096, endPoint y: 390, distance: 178.0
type input "90"
click at [1078, 390] on input "range" at bounding box center [957, 392] width 242 height 20
click at [931, 306] on textarea "Enter at least 3 characters 0 / 1600" at bounding box center [957, 315] width 253 height 42
type textarea "awaiting edr sttus"
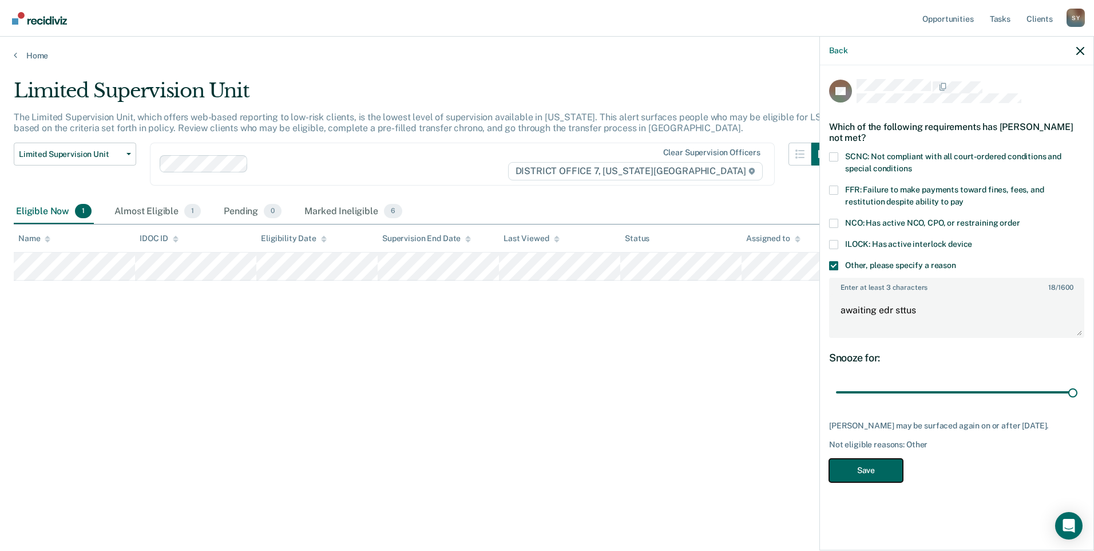
click at [865, 472] on button "Save" at bounding box center [866, 470] width 74 height 23
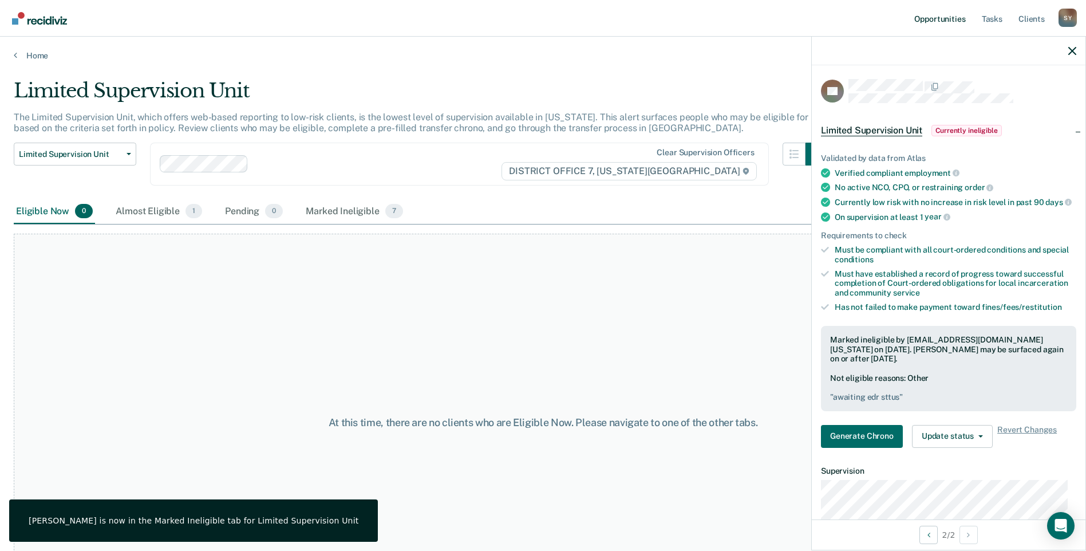
click at [961, 19] on link "Opportunities" at bounding box center [940, 18] width 56 height 37
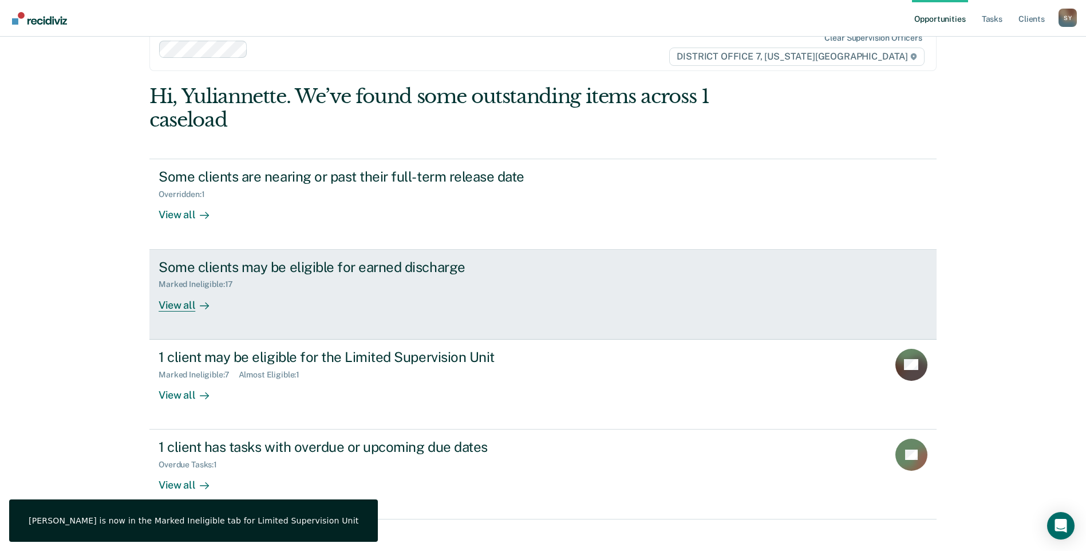
scroll to position [41, 0]
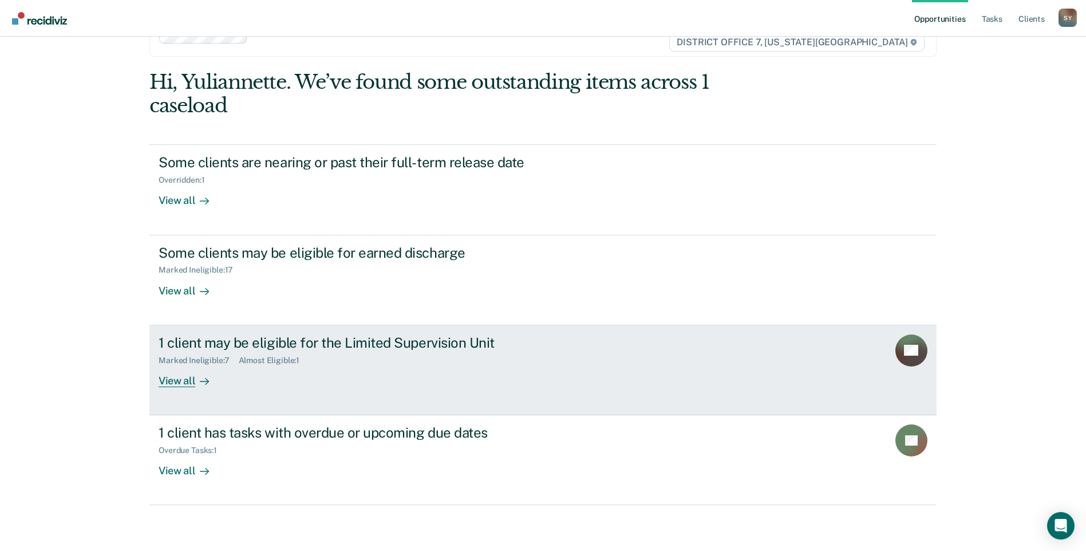
click at [200, 380] on icon at bounding box center [204, 381] width 9 height 9
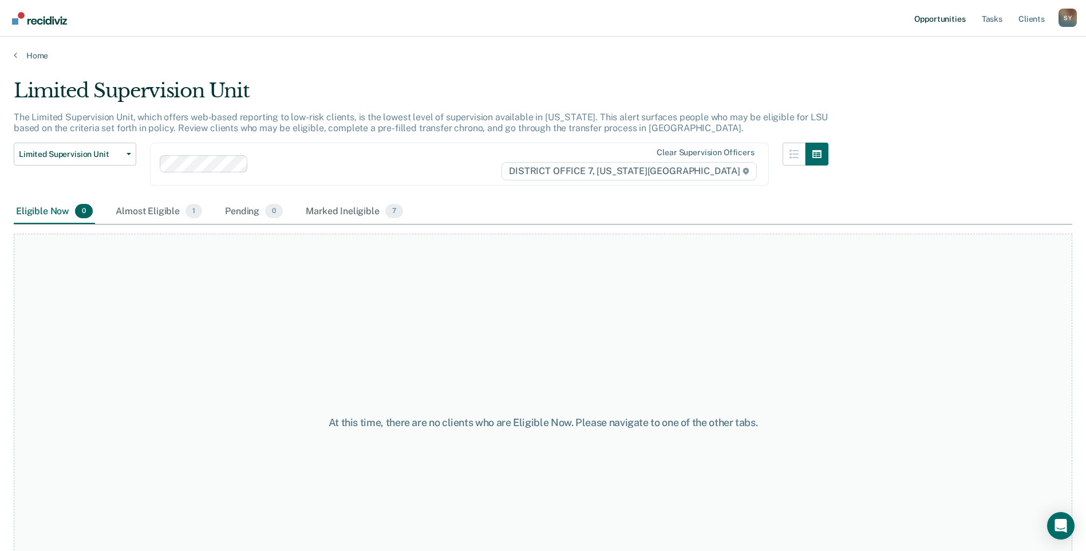
click at [960, 26] on link "Opportunities" at bounding box center [940, 18] width 56 height 37
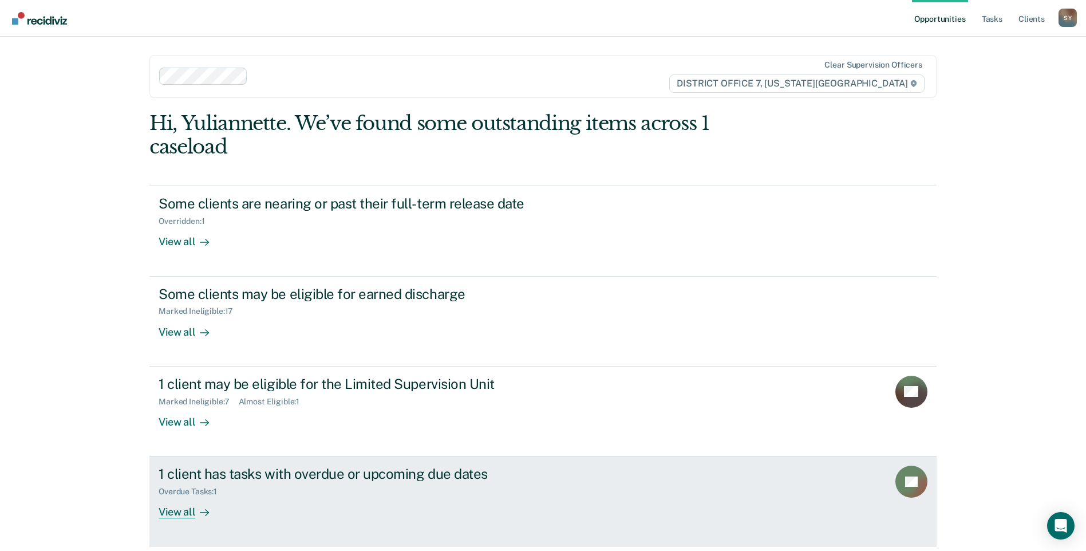
click at [200, 503] on div "View all" at bounding box center [191, 507] width 64 height 22
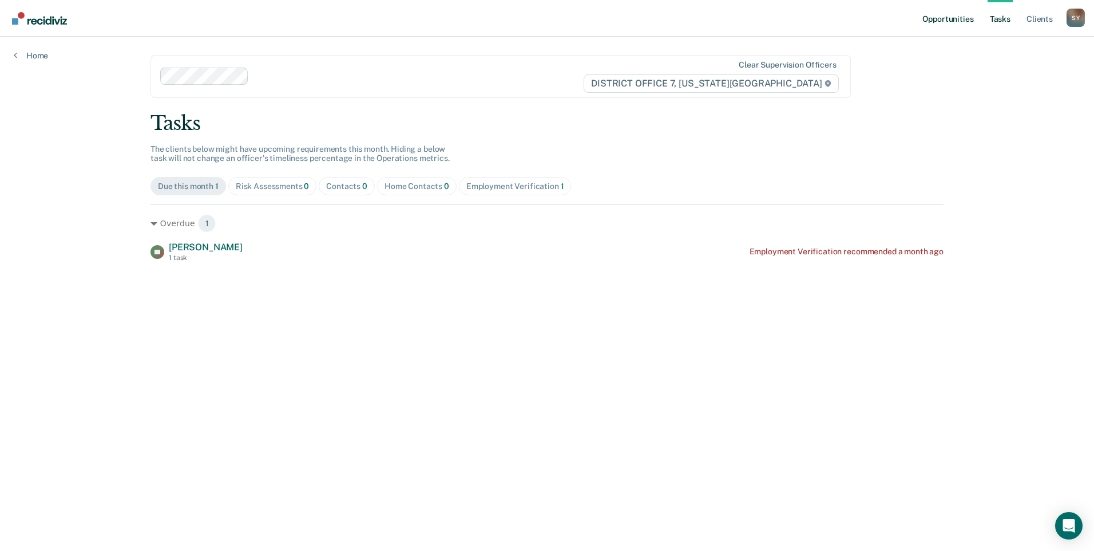
click at [971, 18] on link "Opportunities" at bounding box center [948, 18] width 56 height 37
